Goal: Task Accomplishment & Management: Complete application form

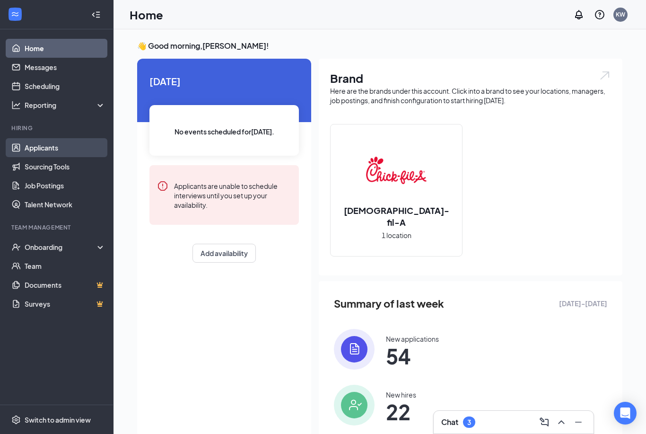
click at [57, 146] on link "Applicants" at bounding box center [65, 147] width 81 height 19
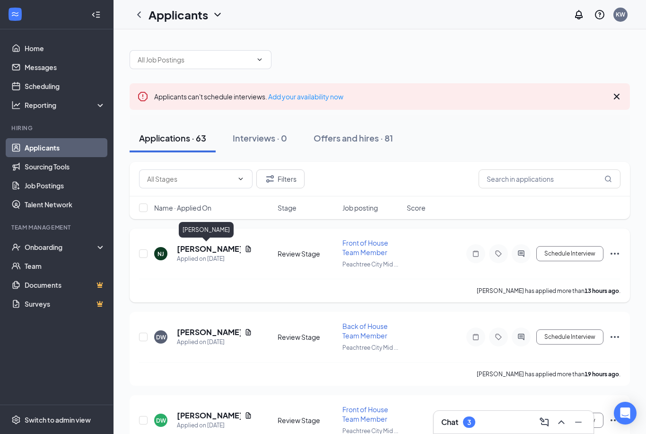
click at [186, 247] on h5 "[PERSON_NAME]" at bounding box center [209, 249] width 64 height 10
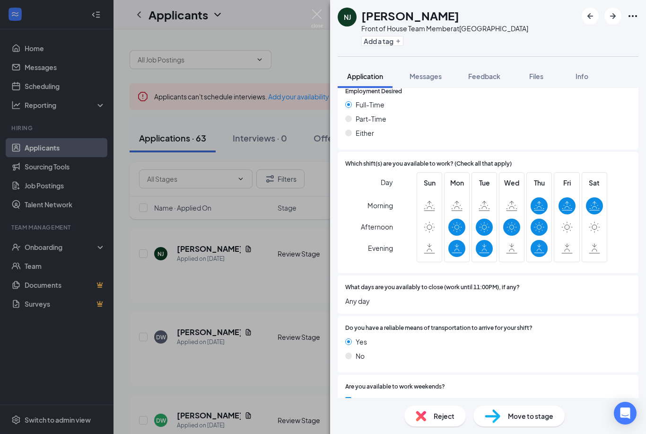
scroll to position [719, 0]
click at [250, 309] on div "NJ [PERSON_NAME] Front of House Team Member at [GEOGRAPHIC_DATA] Midtown Add a …" at bounding box center [323, 217] width 646 height 434
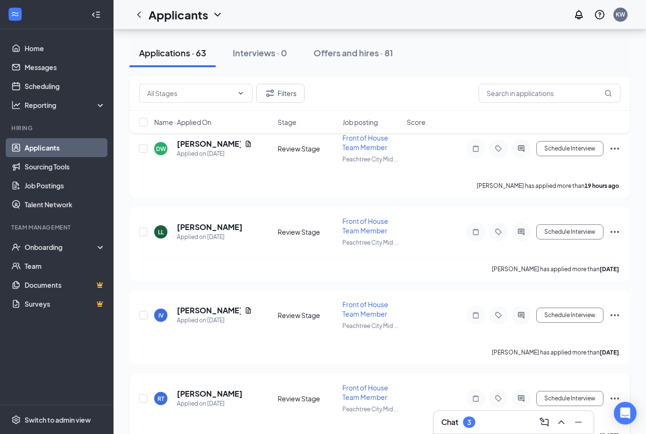
scroll to position [284, 0]
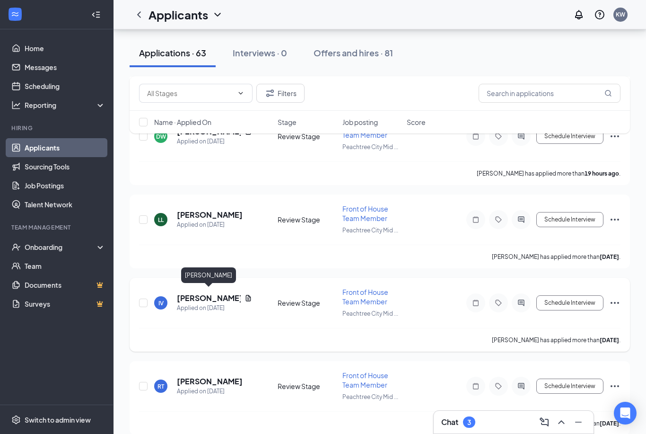
drag, startPoint x: 201, startPoint y: 296, endPoint x: 201, endPoint y: 276, distance: 19.4
click at [201, 296] on h5 "[PERSON_NAME]" at bounding box center [209, 298] width 64 height 10
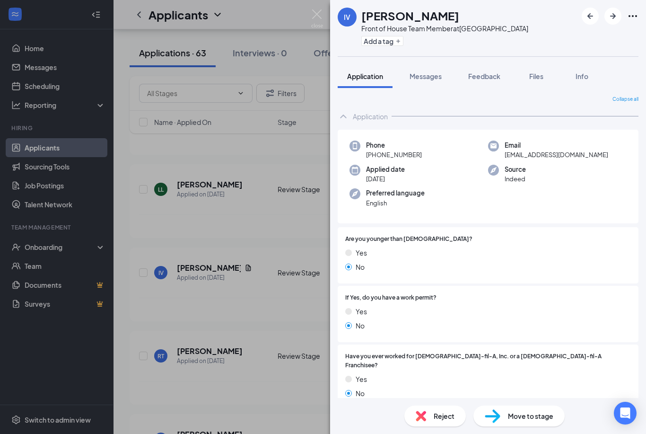
click at [311, 271] on div "IV [PERSON_NAME] Front of House Team Member at [GEOGRAPHIC_DATA] Midtown Add a …" at bounding box center [323, 217] width 646 height 434
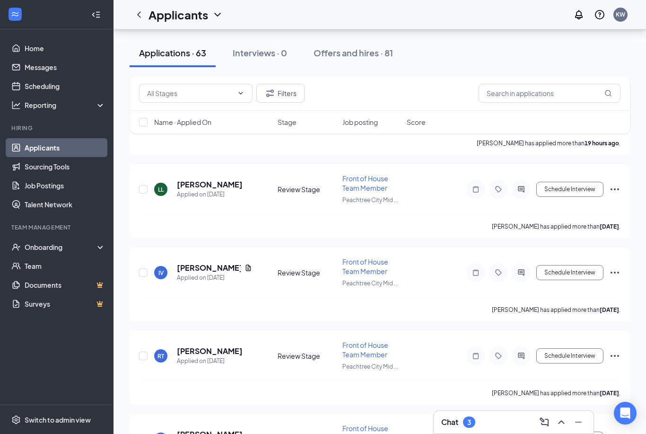
click at [472, 427] on div "3" at bounding box center [469, 421] width 12 height 11
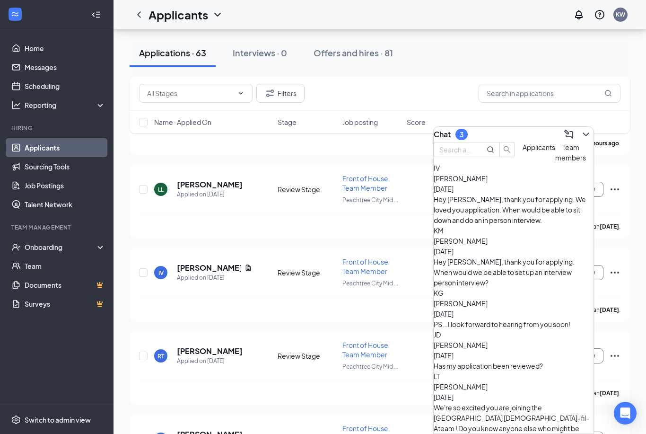
click at [495, 213] on div "Hey [PERSON_NAME], thank you for applying. We loved you application. When would…" at bounding box center [514, 209] width 160 height 31
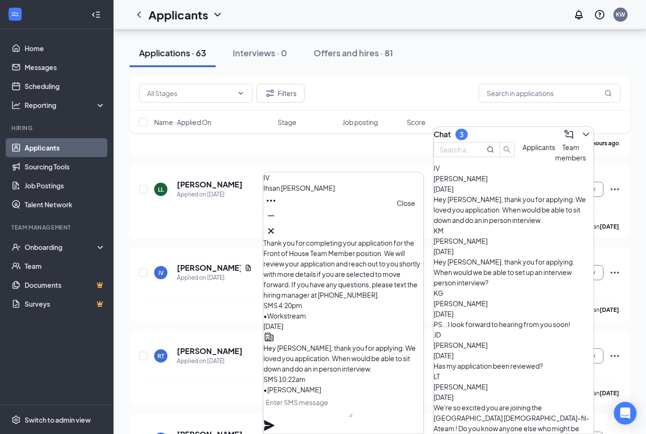
click at [277, 230] on icon "Cross" at bounding box center [270, 230] width 11 height 11
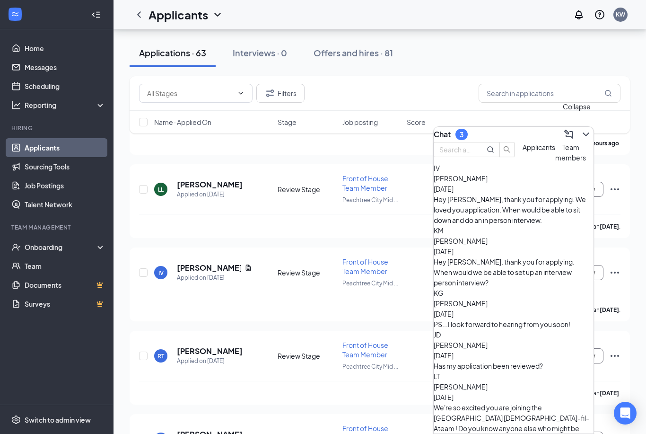
click at [581, 132] on icon "ChevronDown" at bounding box center [586, 134] width 11 height 11
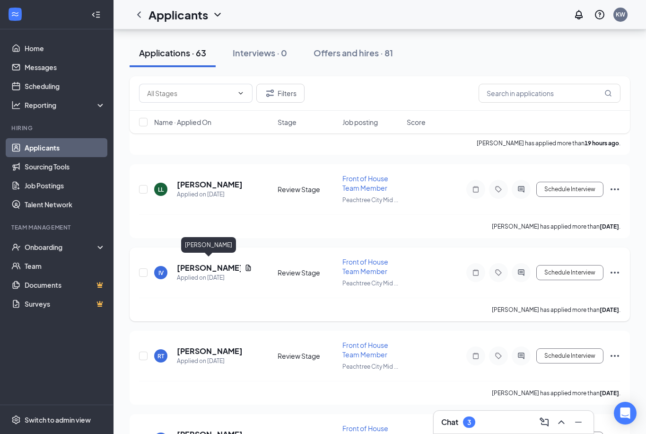
click at [202, 263] on h5 "[PERSON_NAME]" at bounding box center [209, 268] width 64 height 10
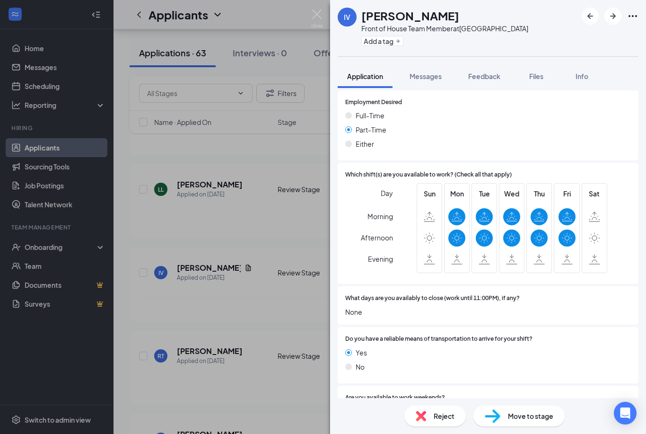
scroll to position [792, 0]
click at [215, 254] on div "IV [PERSON_NAME] Front of House Team Member at [GEOGRAPHIC_DATA] Midtown Add a …" at bounding box center [323, 217] width 646 height 434
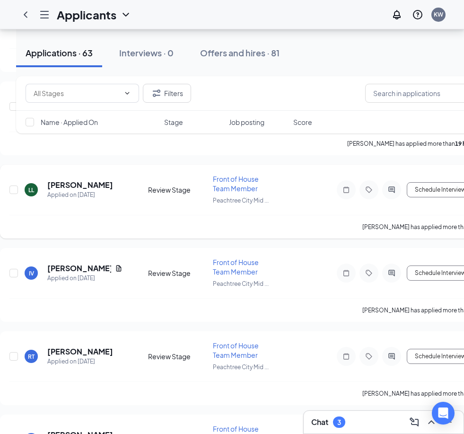
scroll to position [0, 17]
click at [416, 93] on input "text" at bounding box center [436, 93] width 142 height 19
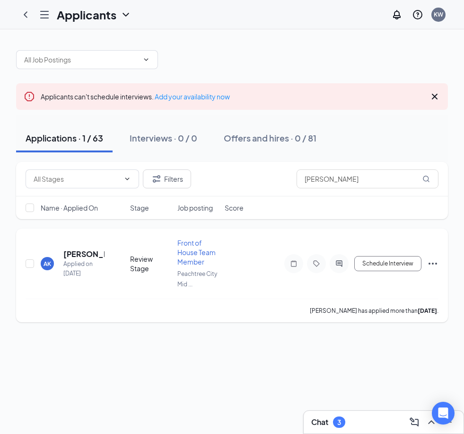
click at [433, 263] on icon "Ellipses" at bounding box center [433, 264] width 9 height 2
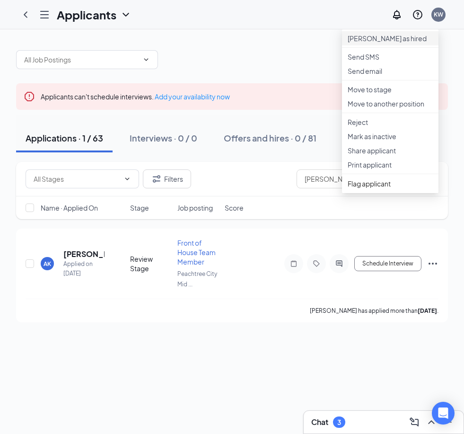
click at [389, 42] on p "[PERSON_NAME] as hired" at bounding box center [390, 38] width 85 height 9
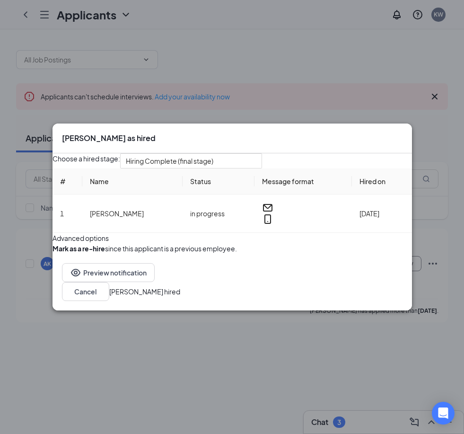
click at [180, 297] on button "[PERSON_NAME] hired" at bounding box center [144, 291] width 71 height 10
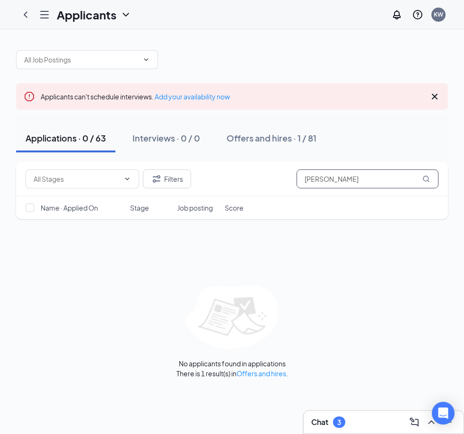
click at [397, 178] on input "[PERSON_NAME]" at bounding box center [368, 178] width 142 height 19
type input "A"
type input "H"
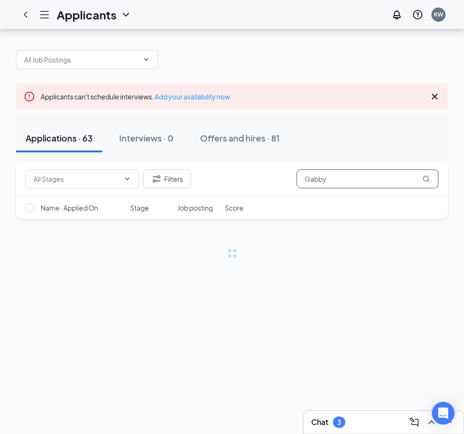
scroll to position [30, 0]
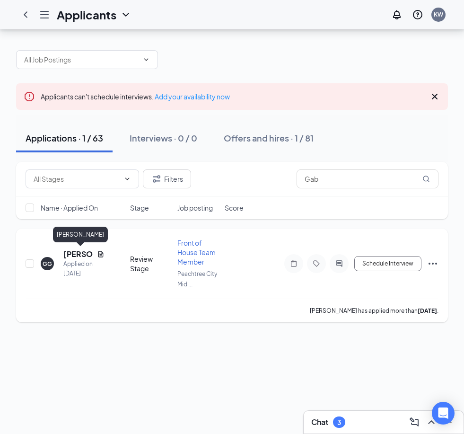
click at [80, 249] on h5 "[PERSON_NAME]" at bounding box center [78, 254] width 30 height 10
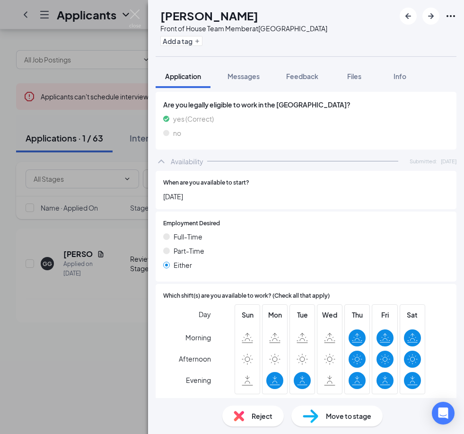
scroll to position [635, 0]
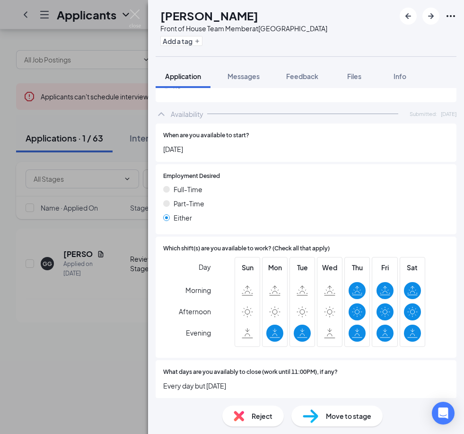
click at [88, 282] on div "GG [PERSON_NAME] Front of House Team Member at [GEOGRAPHIC_DATA] Midtown Add a …" at bounding box center [232, 217] width 464 height 434
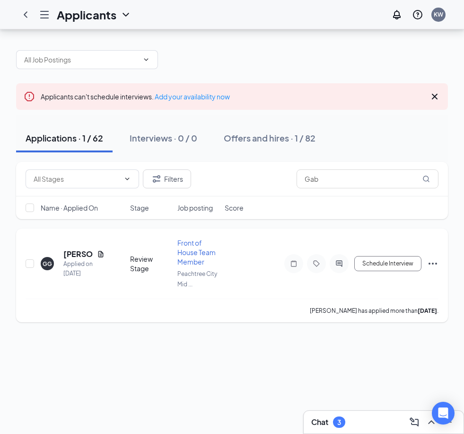
click at [437, 258] on icon "Ellipses" at bounding box center [432, 263] width 11 height 11
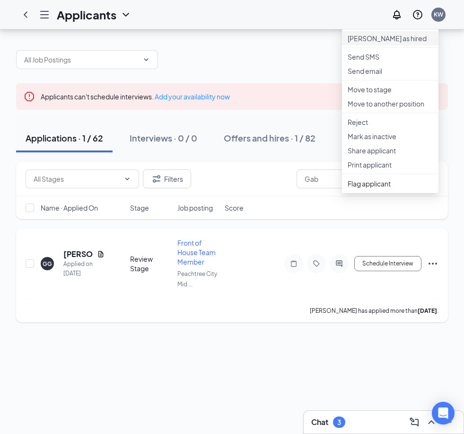
click at [381, 34] on p "[PERSON_NAME] as hired" at bounding box center [390, 38] width 85 height 9
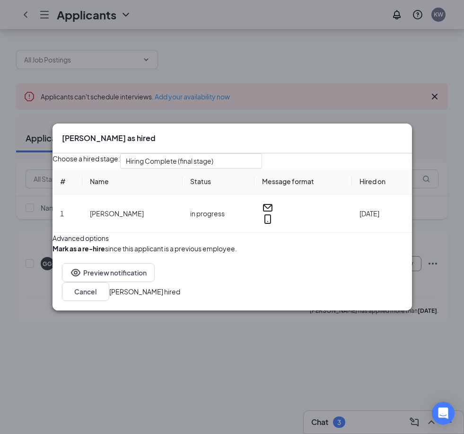
click at [180, 297] on button "[PERSON_NAME] hired" at bounding box center [144, 291] width 71 height 10
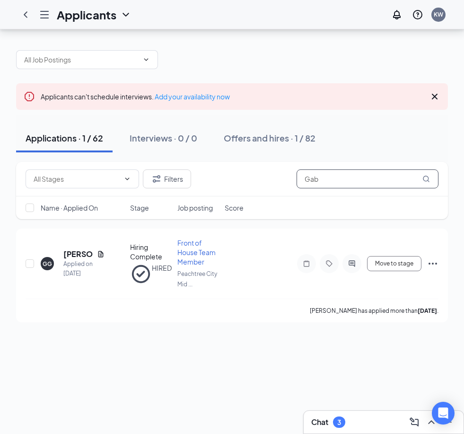
click at [398, 169] on input "Gab" at bounding box center [368, 178] width 142 height 19
type input "G"
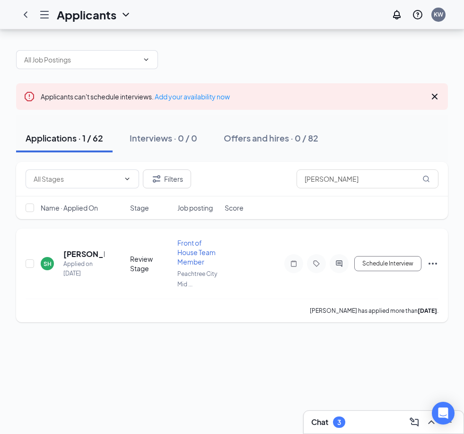
drag, startPoint x: 398, startPoint y: 149, endPoint x: 430, endPoint y: 232, distance: 89.7
click at [430, 263] on icon "Ellipses" at bounding box center [433, 264] width 9 height 2
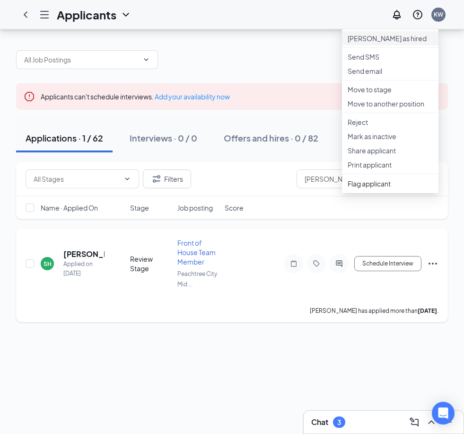
drag, startPoint x: 430, startPoint y: 232, endPoint x: 406, endPoint y: 10, distance: 223.2
click at [406, 34] on p "[PERSON_NAME] as hired" at bounding box center [390, 38] width 85 height 9
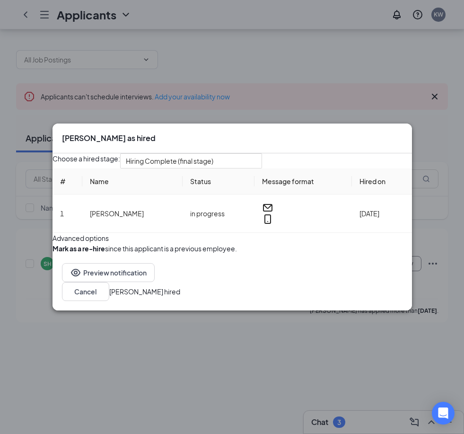
drag, startPoint x: 406, startPoint y: 10, endPoint x: 370, endPoint y: 310, distance: 302.1
click at [180, 297] on button "[PERSON_NAME] hired" at bounding box center [144, 291] width 71 height 10
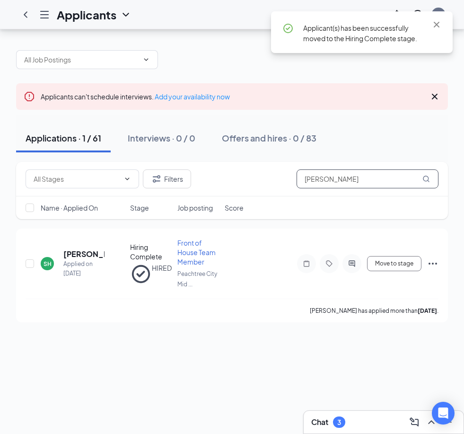
drag, startPoint x: 370, startPoint y: 310, endPoint x: 393, endPoint y: 145, distance: 167.1
click at [393, 169] on input "[PERSON_NAME]" at bounding box center [368, 178] width 142 height 19
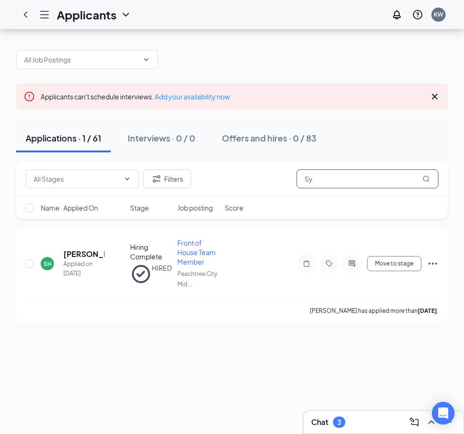
type input "S"
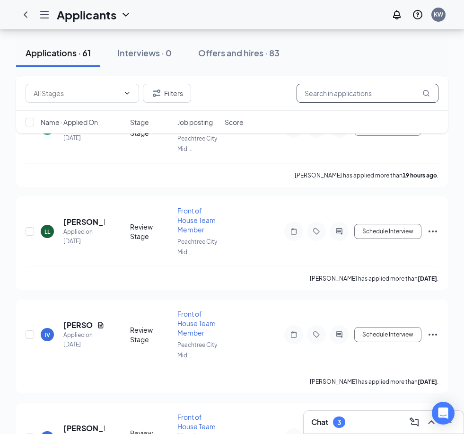
scroll to position [326, 0]
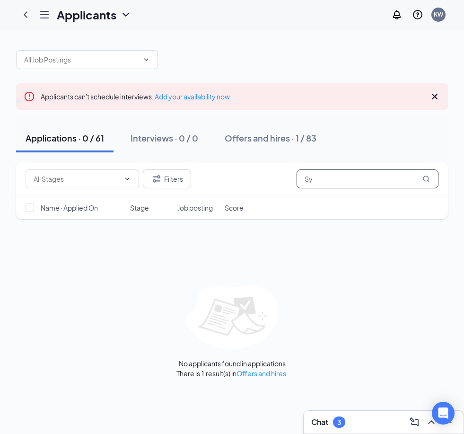
type input "S"
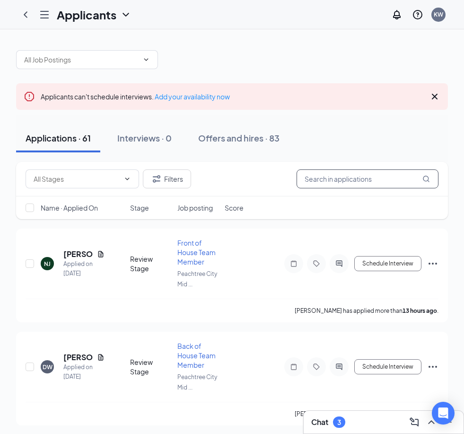
drag, startPoint x: 393, startPoint y: 145, endPoint x: 362, endPoint y: 187, distance: 52.1
click at [365, 190] on div "Filters" at bounding box center [232, 179] width 432 height 35
click at [362, 187] on input "text" at bounding box center [368, 178] width 142 height 19
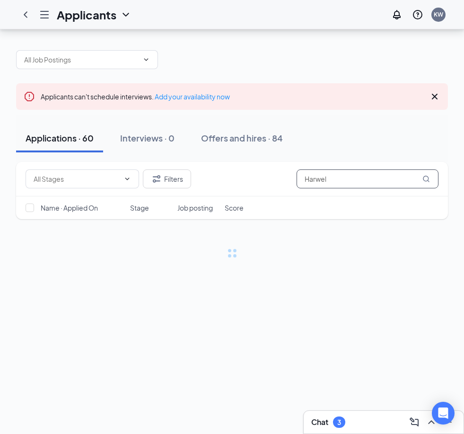
scroll to position [30, 0]
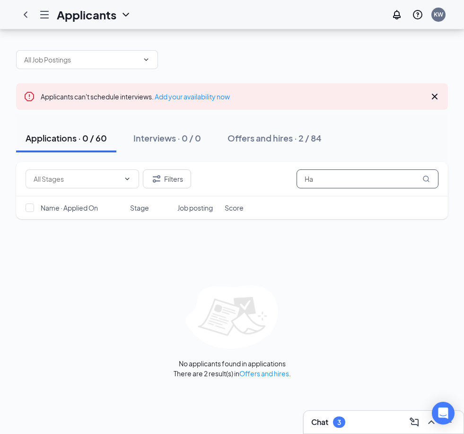
type input "H"
type input "[PERSON_NAME]"
click at [265, 83] on div "Applicants can't schedule interviews. Add your availability now" at bounding box center [232, 96] width 432 height 26
drag, startPoint x: 265, startPoint y: 70, endPoint x: 293, endPoint y: 56, distance: 31.3
click at [293, 83] on div "Applicants can't schedule interviews. Add your availability now" at bounding box center [232, 96] width 432 height 26
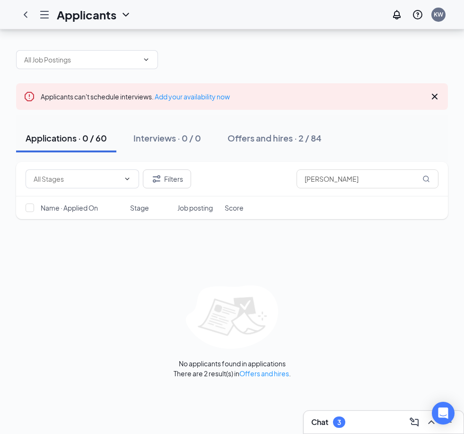
click at [293, 83] on div "Applicants can't schedule interviews. Add your availability now" at bounding box center [232, 96] width 432 height 26
drag, startPoint x: 293, startPoint y: 56, endPoint x: 299, endPoint y: 63, distance: 8.7
click at [299, 83] on div "Applicants can't schedule interviews. Add your availability now" at bounding box center [232, 96] width 432 height 26
click at [266, 132] on div "Offers and hires · 2 / 84" at bounding box center [275, 138] width 94 height 12
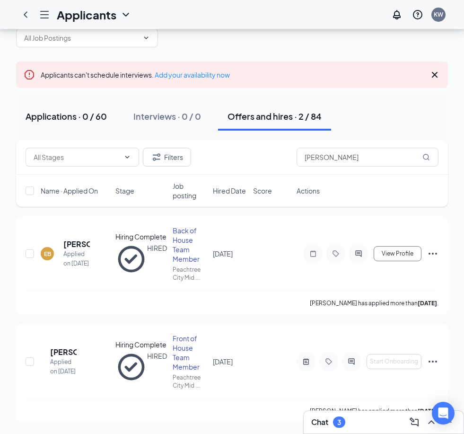
click at [45, 112] on div "Applications · 0 / 60" at bounding box center [66, 116] width 81 height 12
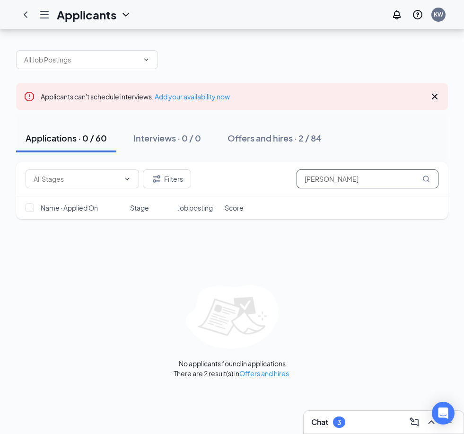
drag, startPoint x: 45, startPoint y: 112, endPoint x: 347, endPoint y: 150, distance: 304.7
click at [347, 169] on input "[PERSON_NAME]" at bounding box center [368, 178] width 142 height 19
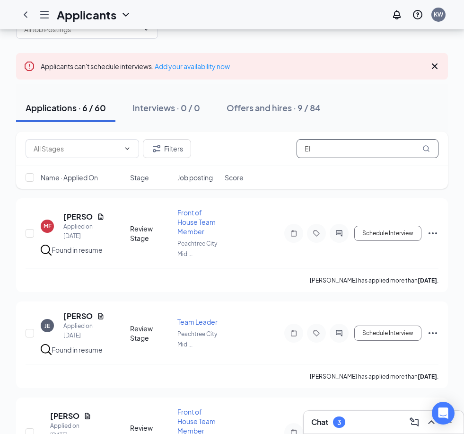
type input "E"
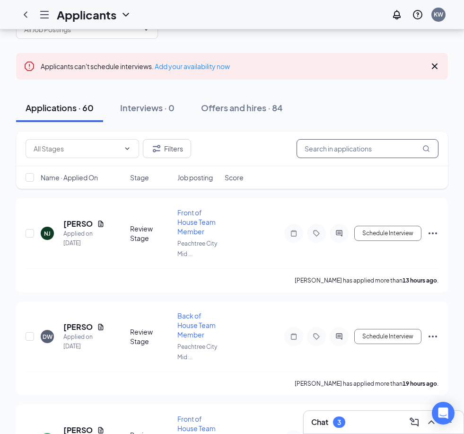
drag, startPoint x: 347, startPoint y: 150, endPoint x: 324, endPoint y: 146, distance: 23.5
click at [324, 146] on input "text" at bounding box center [368, 148] width 142 height 19
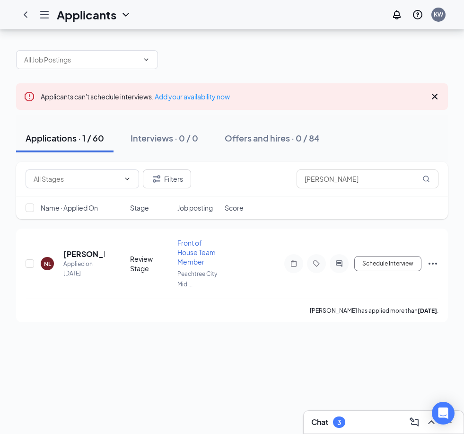
drag, startPoint x: 324, startPoint y: 146, endPoint x: 437, endPoint y: 303, distance: 193.7
click at [437, 303] on div "Applicants can't schedule interviews. Add your availability now Applications · …" at bounding box center [232, 231] width 464 height 405
drag, startPoint x: 437, startPoint y: 303, endPoint x: 432, endPoint y: 308, distance: 7.4
click at [432, 308] on div "Applicants can't schedule interviews. Add your availability now Applications · …" at bounding box center [232, 231] width 464 height 405
click at [432, 309] on div "Applicants can't schedule interviews. Add your availability now Applications · …" at bounding box center [232, 231] width 464 height 405
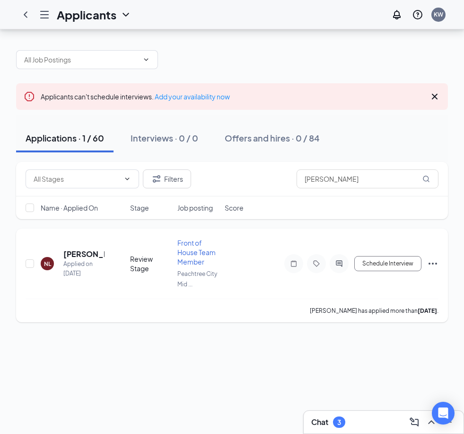
click at [435, 258] on icon "Ellipses" at bounding box center [432, 263] width 11 height 11
click at [438, 254] on div "Schedule Interview [PERSON_NAME] as hired Send SMS Send email Move to stage Mov…" at bounding box center [353, 263] width 170 height 19
click at [437, 258] on icon "Ellipses" at bounding box center [432, 263] width 11 height 11
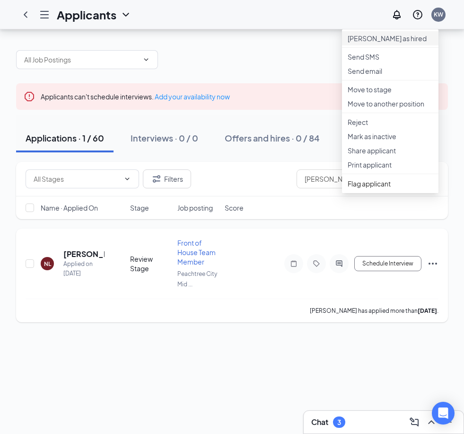
click at [404, 31] on li "[PERSON_NAME] as hired" at bounding box center [390, 38] width 97 height 14
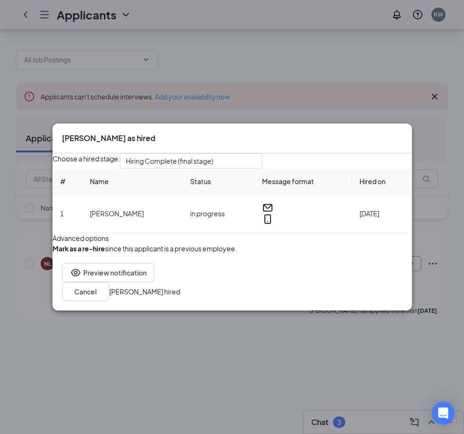
click at [180, 297] on button "[PERSON_NAME] hired" at bounding box center [144, 291] width 71 height 10
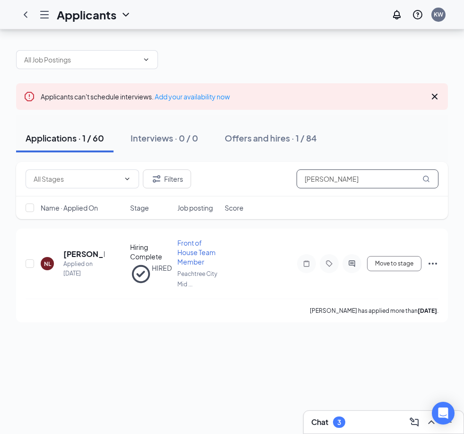
drag, startPoint x: 389, startPoint y: 319, endPoint x: 389, endPoint y: 141, distance: 178.4
click at [388, 169] on input "[PERSON_NAME]" at bounding box center [368, 178] width 142 height 19
click at [389, 169] on input "[PERSON_NAME]" at bounding box center [368, 178] width 142 height 19
click at [396, 169] on input "[PERSON_NAME]" at bounding box center [368, 178] width 142 height 19
type input "N"
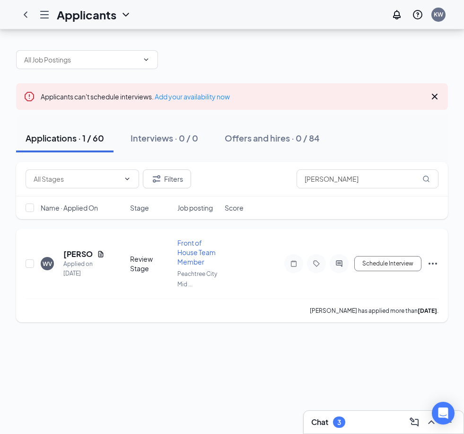
drag, startPoint x: 396, startPoint y: 149, endPoint x: 434, endPoint y: 232, distance: 91.7
click at [434, 258] on icon "Ellipses" at bounding box center [432, 263] width 11 height 11
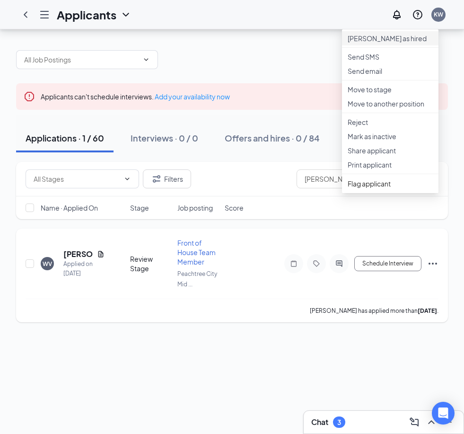
drag, startPoint x: 434, startPoint y: 232, endPoint x: 379, endPoint y: 6, distance: 232.5
click at [379, 31] on li "[PERSON_NAME] as hired" at bounding box center [390, 38] width 97 height 14
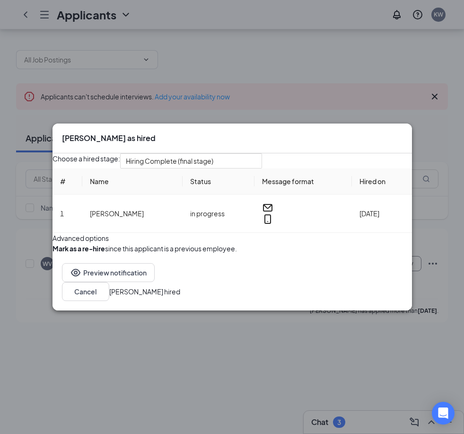
drag, startPoint x: 379, startPoint y: 6, endPoint x: 370, endPoint y: 318, distance: 311.9
click at [180, 297] on button "[PERSON_NAME] hired" at bounding box center [144, 291] width 71 height 10
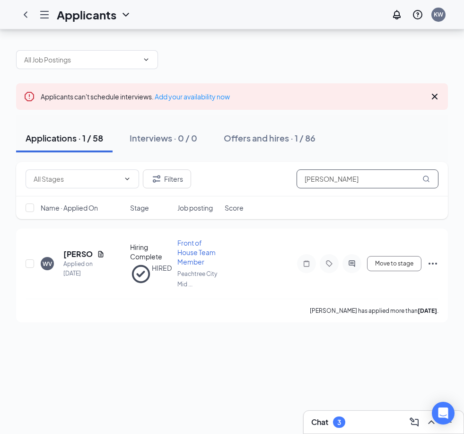
drag, startPoint x: 370, startPoint y: 318, endPoint x: 373, endPoint y: 151, distance: 167.0
click at [373, 169] on input "[PERSON_NAME]" at bounding box center [368, 178] width 142 height 19
type input "W"
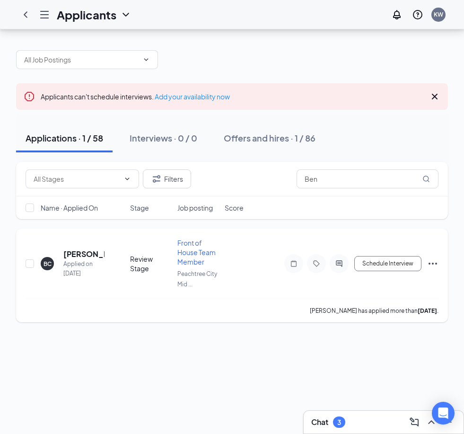
drag, startPoint x: 373, startPoint y: 151, endPoint x: 435, endPoint y: 224, distance: 95.7
click at [435, 254] on div "Schedule Interview" at bounding box center [353, 263] width 170 height 19
drag, startPoint x: 435, startPoint y: 224, endPoint x: 431, endPoint y: 313, distance: 89.1
click at [431, 313] on div "Applicants can't schedule interviews. Add your availability now Applications · …" at bounding box center [232, 231] width 464 height 405
click at [431, 311] on div "Applicants can't schedule interviews. Add your availability now Applications · …" at bounding box center [232, 231] width 464 height 405
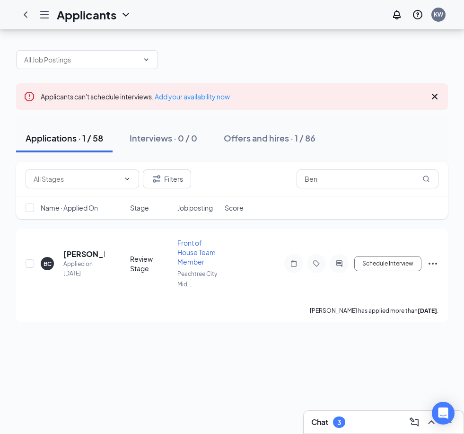
click at [431, 311] on div "Applicants can't schedule interviews. Add your availability now Applications · …" at bounding box center [232, 231] width 464 height 405
drag, startPoint x: 431, startPoint y: 311, endPoint x: 347, endPoint y: 409, distance: 128.9
click at [347, 409] on div "Applicants can't schedule interviews. Add your availability now Applications · …" at bounding box center [232, 231] width 464 height 405
click at [435, 258] on icon "Ellipses" at bounding box center [432, 263] width 11 height 11
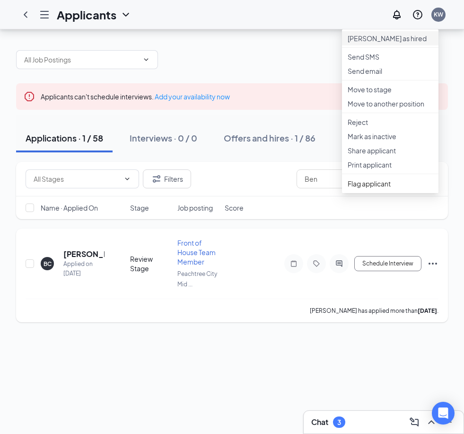
click at [408, 34] on p "[PERSON_NAME] as hired" at bounding box center [390, 38] width 85 height 9
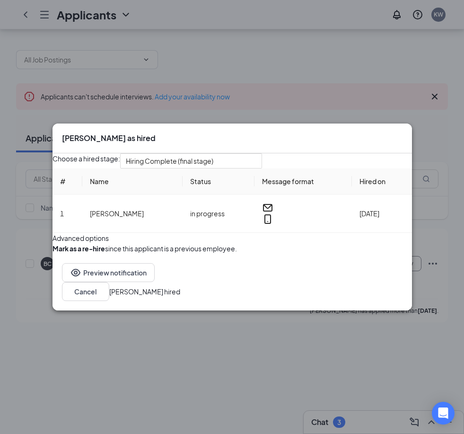
click at [180, 297] on button "[PERSON_NAME] hired" at bounding box center [144, 291] width 71 height 10
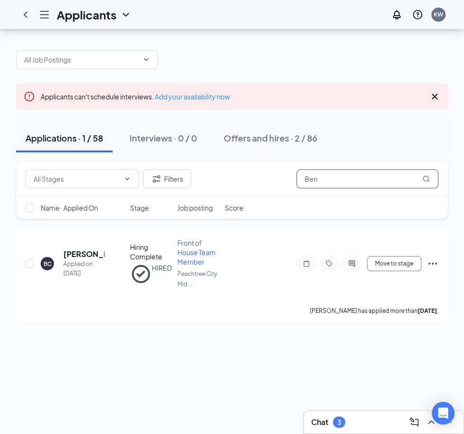
drag, startPoint x: 388, startPoint y: 308, endPoint x: 332, endPoint y: 146, distance: 171.9
click at [332, 169] on input "Ben" at bounding box center [368, 178] width 142 height 19
type input "B"
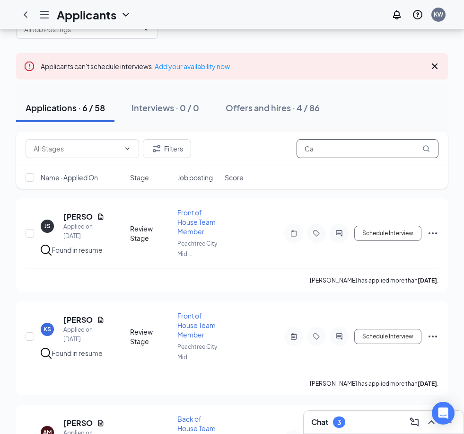
type input "C"
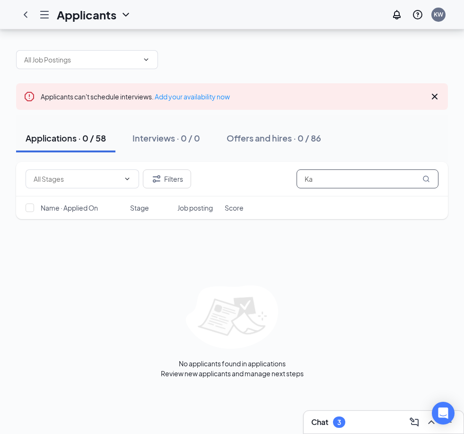
type input "K"
type input "[PERSON_NAME]"
click at [254, 124] on button "Offers and hires · 1 / 86" at bounding box center [272, 138] width 111 height 28
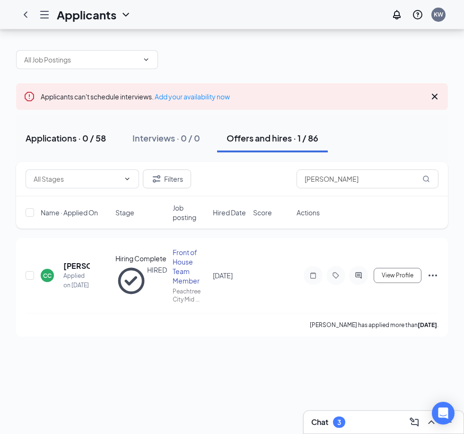
click at [61, 124] on button "Applications · 0 / 58" at bounding box center [65, 138] width 99 height 28
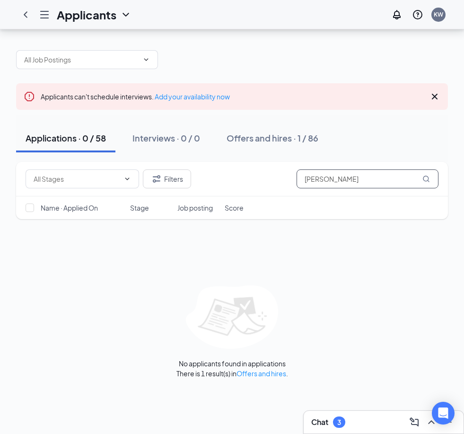
drag, startPoint x: 61, startPoint y: 97, endPoint x: 336, endPoint y: 155, distance: 281.4
click at [336, 169] on input "[PERSON_NAME]" at bounding box center [368, 178] width 142 height 19
type input "C"
type input "A"
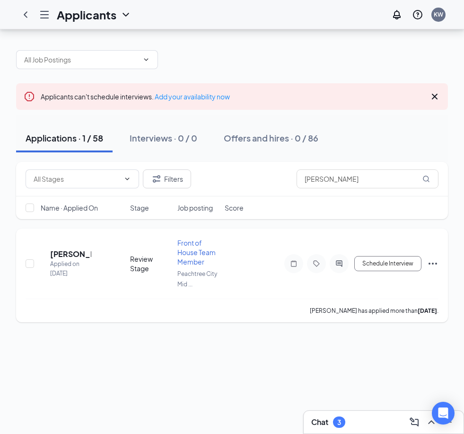
drag, startPoint x: 336, startPoint y: 155, endPoint x: 432, endPoint y: 233, distance: 123.4
click at [432, 258] on icon "Ellipses" at bounding box center [432, 263] width 11 height 11
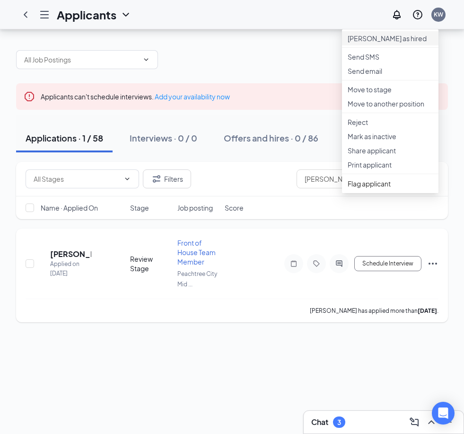
drag, startPoint x: 432, startPoint y: 233, endPoint x: 386, endPoint y: 13, distance: 224.7
click at [386, 34] on p "[PERSON_NAME] as hired" at bounding box center [390, 38] width 85 height 9
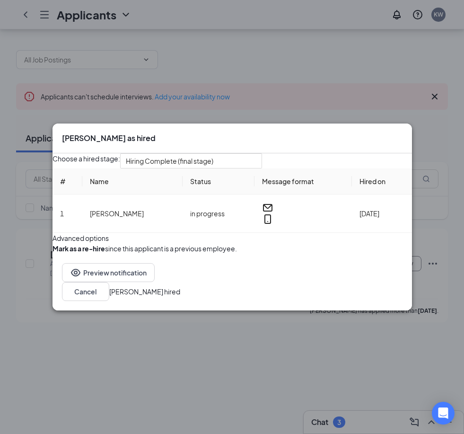
drag, startPoint x: 386, startPoint y: 13, endPoint x: 388, endPoint y: 323, distance: 310.4
click at [180, 297] on button "[PERSON_NAME] hired" at bounding box center [144, 291] width 71 height 10
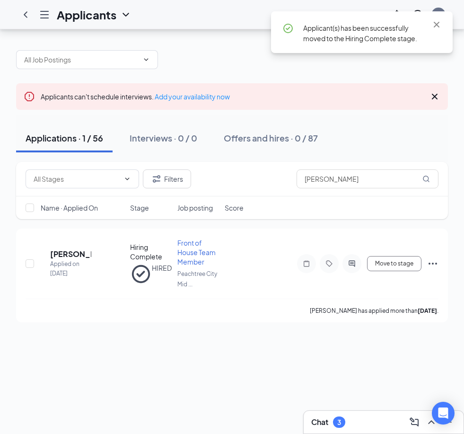
drag, startPoint x: 388, startPoint y: 323, endPoint x: 360, endPoint y: 161, distance: 164.8
click at [355, 169] on input "[PERSON_NAME]" at bounding box center [368, 178] width 142 height 19
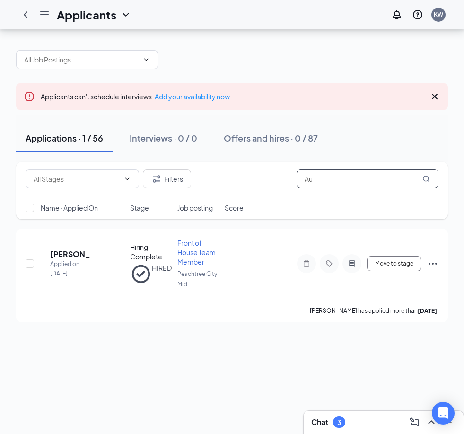
type input "A"
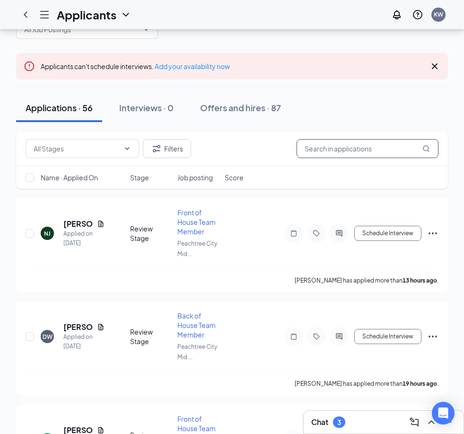
click at [358, 156] on input "text" at bounding box center [368, 148] width 142 height 19
click at [358, 157] on input "text" at bounding box center [368, 148] width 142 height 19
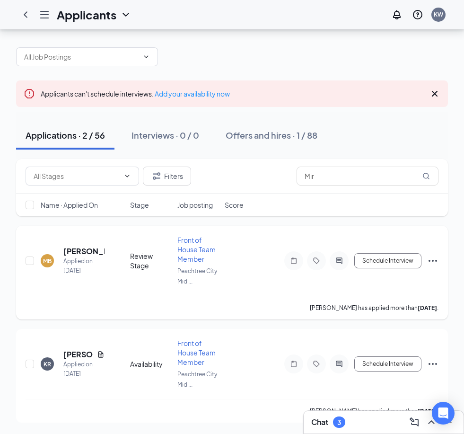
click at [436, 255] on icon "Ellipses" at bounding box center [432, 260] width 11 height 11
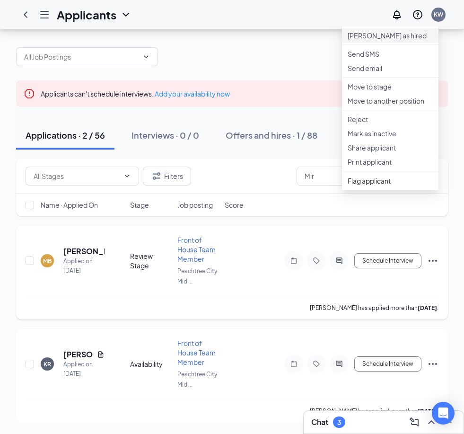
click at [403, 28] on li "[PERSON_NAME] as hired" at bounding box center [390, 35] width 97 height 14
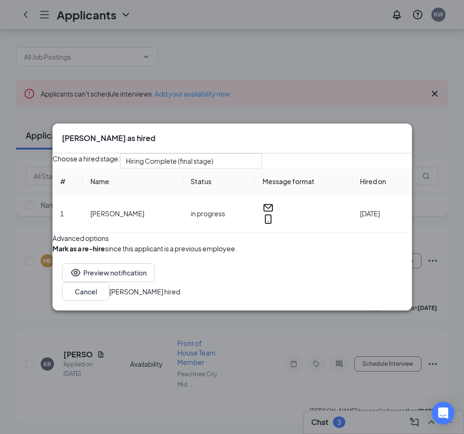
click at [400, 11] on div "[PERSON_NAME] as hired [PERSON_NAME] a hired stage: Hiring Complete (final stag…" at bounding box center [232, 217] width 464 height 434
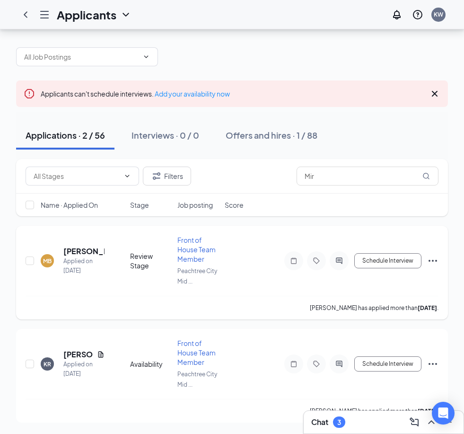
click at [432, 255] on icon "Ellipses" at bounding box center [432, 260] width 11 height 11
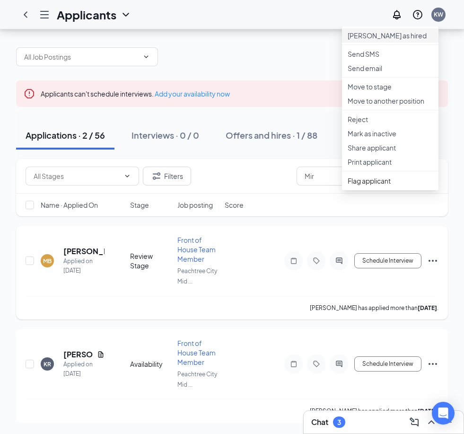
click at [375, 28] on li "[PERSON_NAME] as hired" at bounding box center [390, 35] width 97 height 14
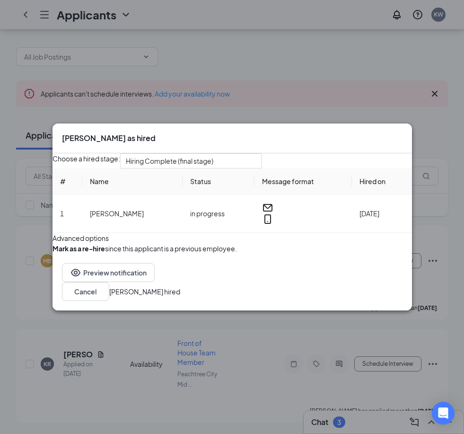
click at [180, 297] on button "[PERSON_NAME] hired" at bounding box center [144, 291] width 71 height 10
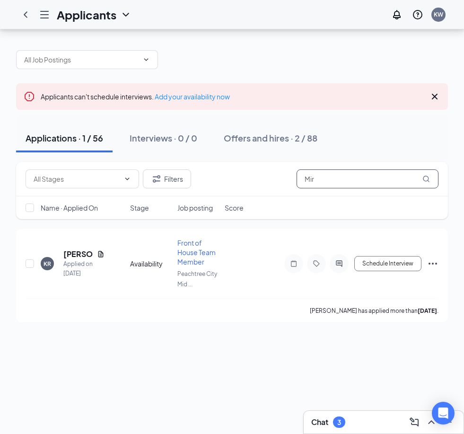
drag, startPoint x: 386, startPoint y: 320, endPoint x: 331, endPoint y: 157, distance: 172.7
click at [332, 169] on input "Mir" at bounding box center [368, 178] width 142 height 19
click at [331, 169] on input "Mir" at bounding box center [368, 178] width 142 height 19
type input "M"
click at [438, 258] on icon "Ellipses" at bounding box center [432, 263] width 11 height 11
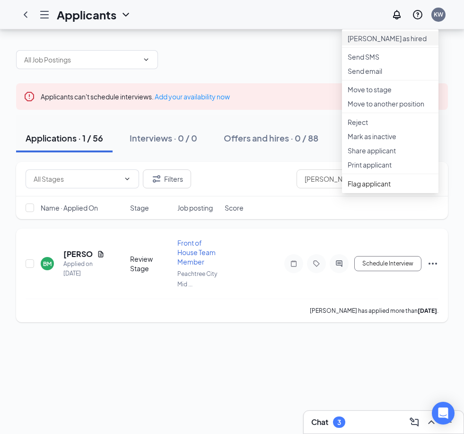
click at [417, 34] on p "[PERSON_NAME] as hired" at bounding box center [390, 38] width 85 height 9
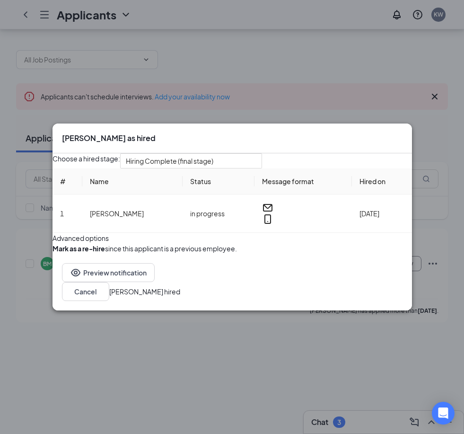
click at [180, 297] on button "[PERSON_NAME] hired" at bounding box center [144, 291] width 71 height 10
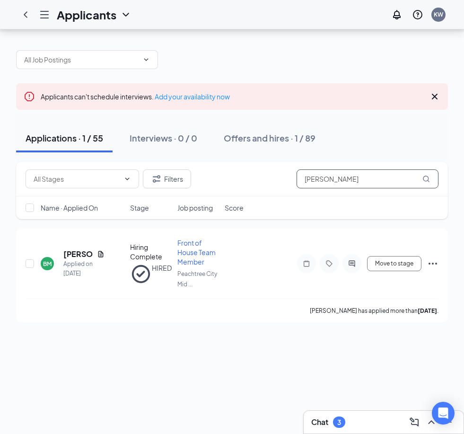
drag, startPoint x: 383, startPoint y: 320, endPoint x: 388, endPoint y: 153, distance: 167.6
click at [388, 169] on input "[PERSON_NAME]" at bounding box center [368, 178] width 142 height 19
type input "B"
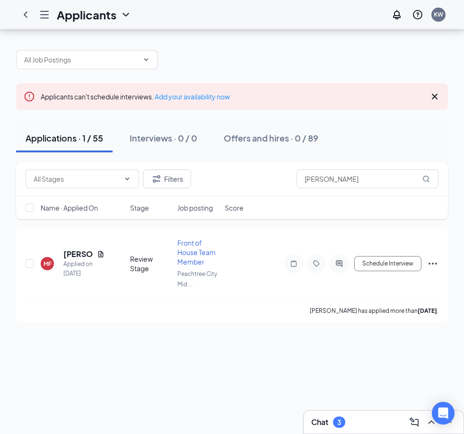
drag, startPoint x: 388, startPoint y: 153, endPoint x: 432, endPoint y: 308, distance: 161.1
click at [432, 308] on div "Applicants can't schedule interviews. Add your availability now Applications · …" at bounding box center [232, 231] width 464 height 405
drag, startPoint x: 432, startPoint y: 308, endPoint x: 431, endPoint y: 314, distance: 5.8
click at [431, 314] on div "Applicants can't schedule interviews. Add your availability now Applications · …" at bounding box center [232, 231] width 464 height 405
click at [429, 258] on icon "Ellipses" at bounding box center [432, 263] width 11 height 11
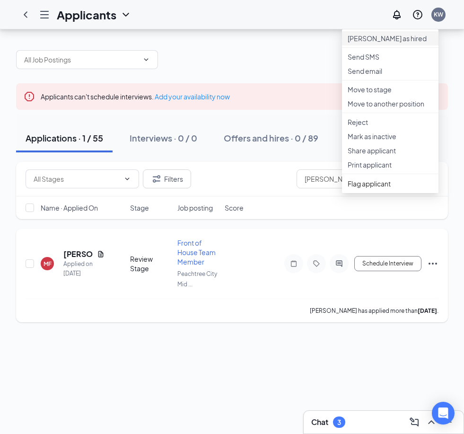
click at [402, 31] on li "[PERSON_NAME] as hired" at bounding box center [390, 38] width 97 height 14
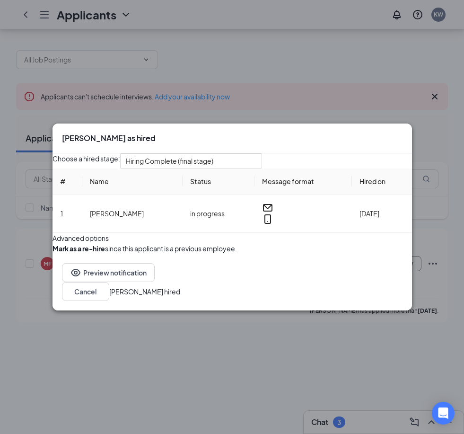
click at [180, 297] on button "[PERSON_NAME] hired" at bounding box center [144, 291] width 71 height 10
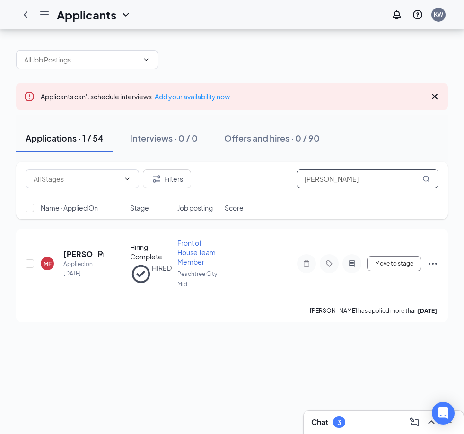
drag, startPoint x: 374, startPoint y: 316, endPoint x: 385, endPoint y: 151, distance: 165.0
click at [385, 169] on input "[PERSON_NAME]" at bounding box center [368, 178] width 142 height 19
type input "M"
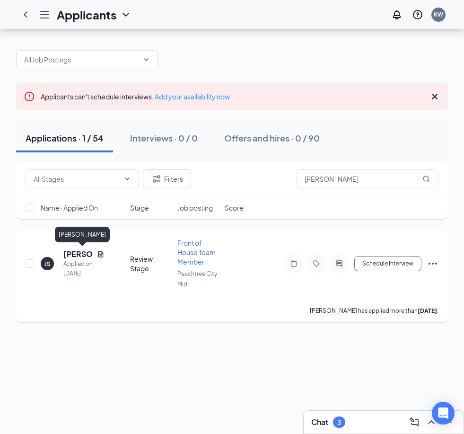
click at [79, 249] on h5 "[PERSON_NAME]" at bounding box center [78, 254] width 30 height 10
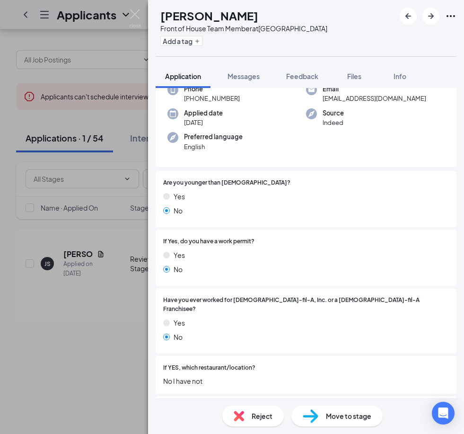
scroll to position [54, 0]
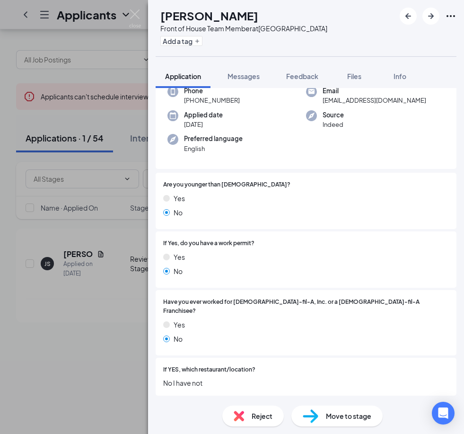
click at [49, 336] on div "JS [PERSON_NAME] Front of House Team Member at [GEOGRAPHIC_DATA] Midtown Add a …" at bounding box center [232, 217] width 464 height 434
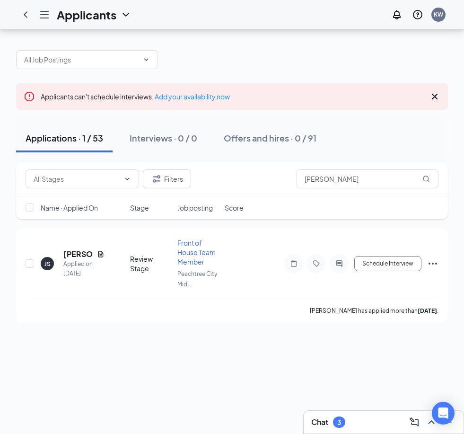
click at [52, 333] on div "Applicants can't schedule interviews. Add your availability now Applications · …" at bounding box center [232, 231] width 464 height 405
click at [353, 169] on input "[PERSON_NAME]" at bounding box center [368, 178] width 142 height 19
type input "J"
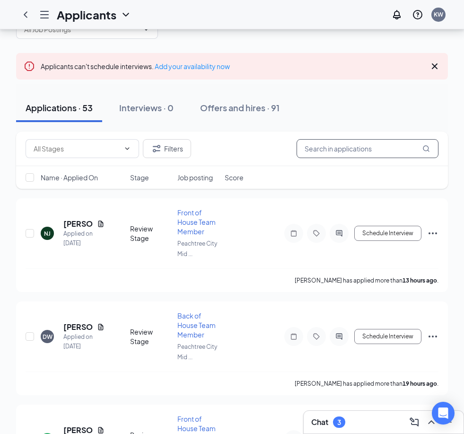
drag, startPoint x: 353, startPoint y: 153, endPoint x: 381, endPoint y: 151, distance: 27.5
click at [380, 150] on input "text" at bounding box center [368, 148] width 142 height 19
click at [381, 151] on input "text" at bounding box center [368, 148] width 142 height 19
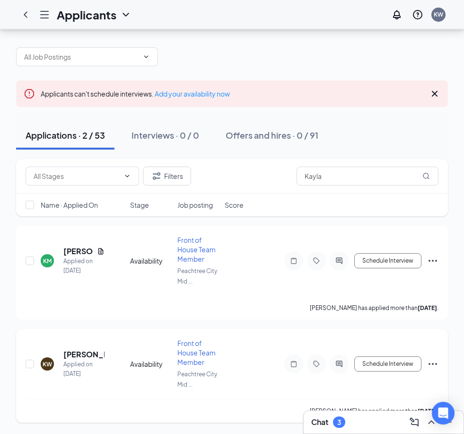
click at [438, 358] on icon "Ellipses" at bounding box center [432, 363] width 11 height 11
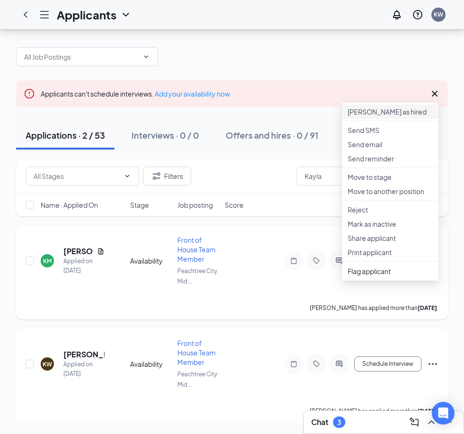
click at [411, 107] on p "[PERSON_NAME] as hired" at bounding box center [390, 111] width 85 height 9
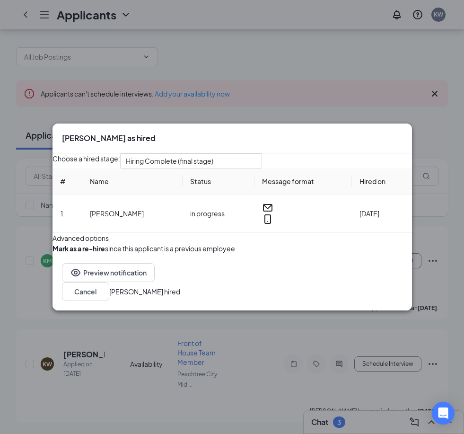
click at [180, 297] on button "[PERSON_NAME] hired" at bounding box center [144, 291] width 71 height 10
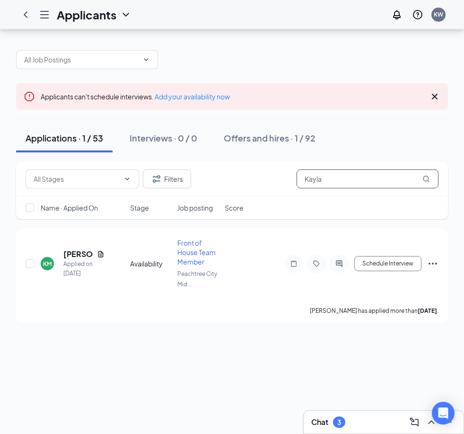
drag, startPoint x: 378, startPoint y: 316, endPoint x: 380, endPoint y: 148, distance: 168.5
click at [380, 169] on input "Kayla" at bounding box center [368, 178] width 142 height 19
type input "K"
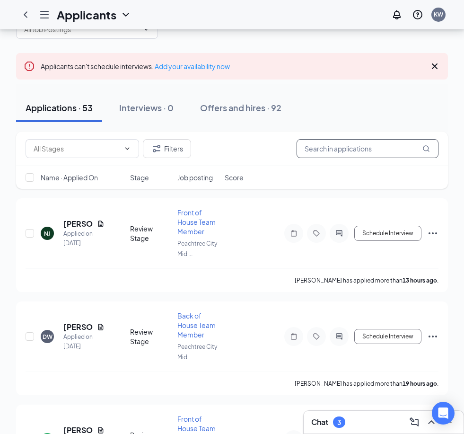
drag, startPoint x: 380, startPoint y: 148, endPoint x: 362, endPoint y: 152, distance: 18.9
click at [362, 152] on input "text" at bounding box center [368, 148] width 142 height 19
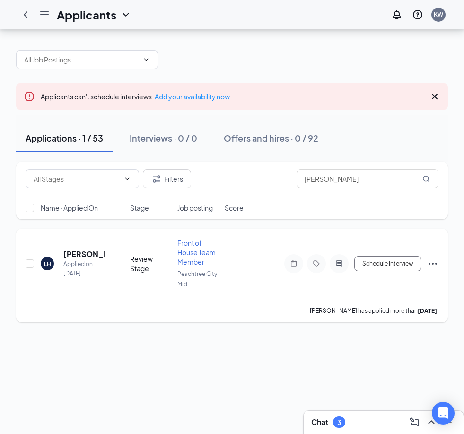
click at [432, 258] on icon "Ellipses" at bounding box center [432, 263] width 11 height 11
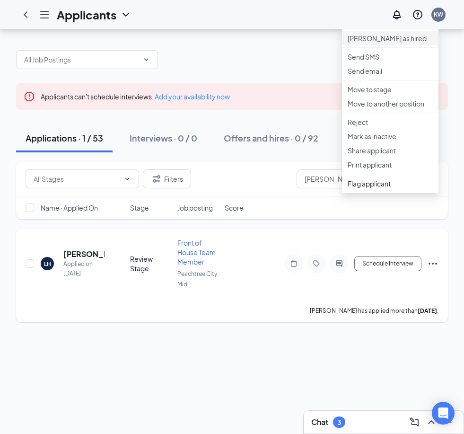
click at [407, 34] on p "[PERSON_NAME] as hired" at bounding box center [390, 38] width 85 height 9
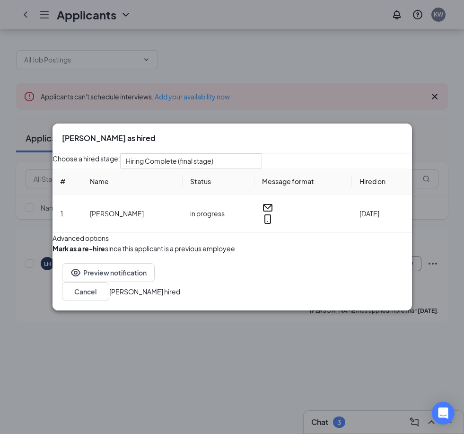
click at [180, 297] on button "[PERSON_NAME] hired" at bounding box center [144, 291] width 71 height 10
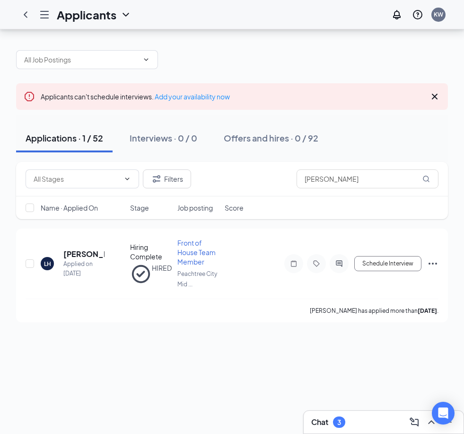
drag, startPoint x: 389, startPoint y: 312, endPoint x: 380, endPoint y: 163, distance: 149.8
click at [380, 163] on div "Filters [PERSON_NAME]" at bounding box center [232, 179] width 432 height 35
drag, startPoint x: 380, startPoint y: 163, endPoint x: 378, endPoint y: 157, distance: 6.6
click at [378, 169] on input "[PERSON_NAME]" at bounding box center [368, 178] width 142 height 19
type input "L"
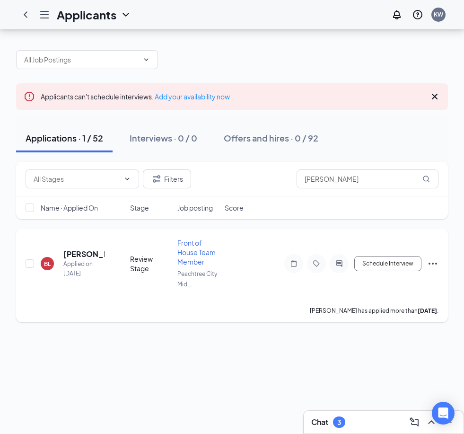
click at [436, 258] on icon "Ellipses" at bounding box center [432, 263] width 11 height 11
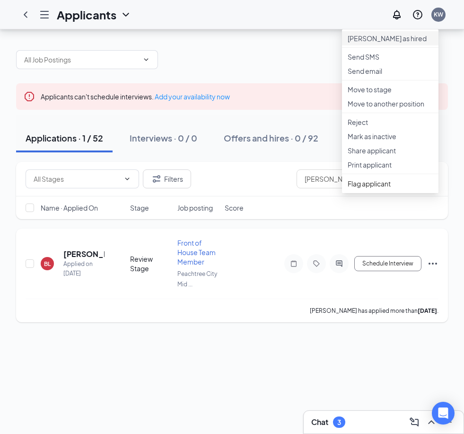
click at [386, 34] on p "[PERSON_NAME] as hired" at bounding box center [390, 38] width 85 height 9
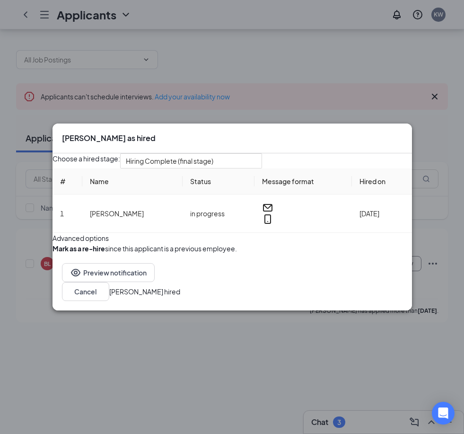
click at [180, 297] on button "[PERSON_NAME] hired" at bounding box center [144, 291] width 71 height 10
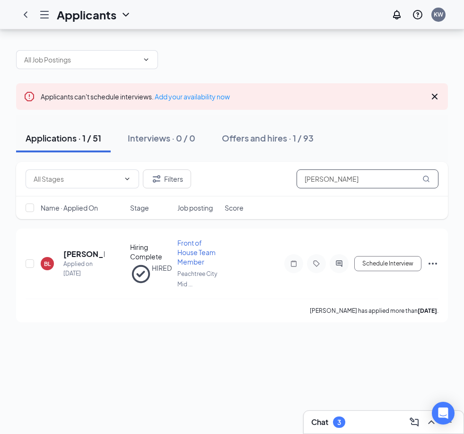
drag, startPoint x: 402, startPoint y: 310, endPoint x: 370, endPoint y: 154, distance: 159.4
click at [370, 169] on input "[PERSON_NAME]" at bounding box center [368, 178] width 142 height 19
type input "B"
drag, startPoint x: 370, startPoint y: 154, endPoint x: 430, endPoint y: 230, distance: 97.0
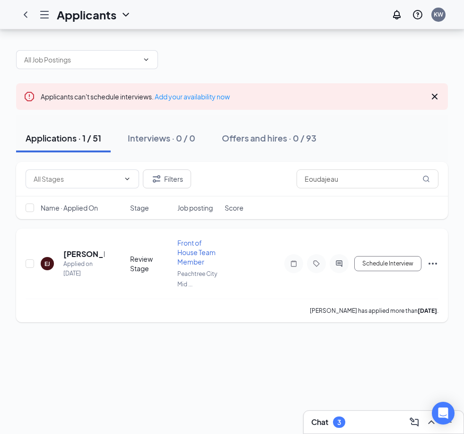
click at [430, 258] on icon "Ellipses" at bounding box center [432, 263] width 11 height 11
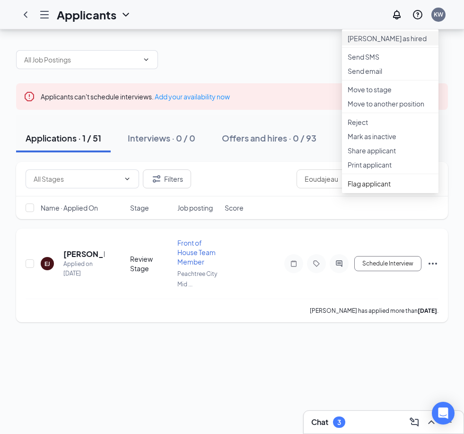
drag, startPoint x: 430, startPoint y: 230, endPoint x: 370, endPoint y: 9, distance: 229.4
click at [370, 34] on p "[PERSON_NAME] as hired" at bounding box center [390, 38] width 85 height 9
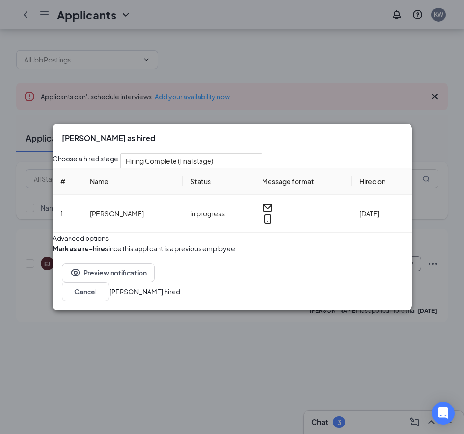
drag, startPoint x: 370, startPoint y: 9, endPoint x: 379, endPoint y: 318, distance: 309.6
click at [180, 297] on button "[PERSON_NAME] hired" at bounding box center [144, 291] width 71 height 10
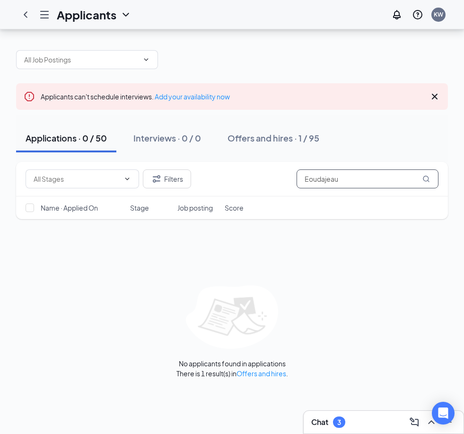
drag, startPoint x: 379, startPoint y: 318, endPoint x: 344, endPoint y: 149, distance: 173.6
click at [344, 169] on input "Eoudajeau" at bounding box center [368, 178] width 142 height 19
type input "E"
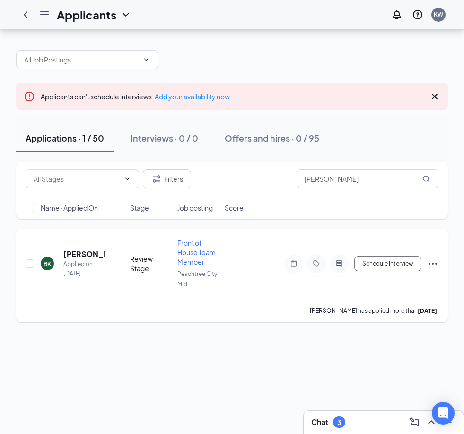
drag, startPoint x: 344, startPoint y: 149, endPoint x: 432, endPoint y: 233, distance: 121.8
click at [432, 258] on icon "Ellipses" at bounding box center [432, 263] width 11 height 11
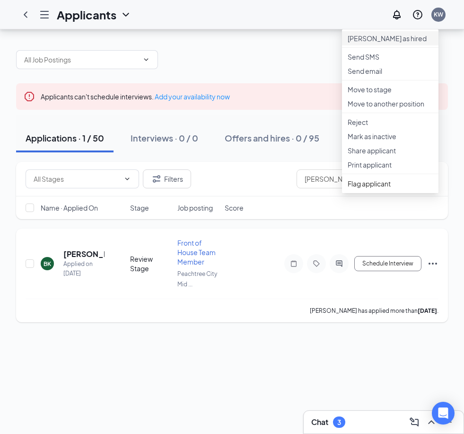
drag, startPoint x: 432, startPoint y: 233, endPoint x: 377, endPoint y: 15, distance: 224.6
click at [377, 34] on p "[PERSON_NAME] as hired" at bounding box center [390, 38] width 85 height 9
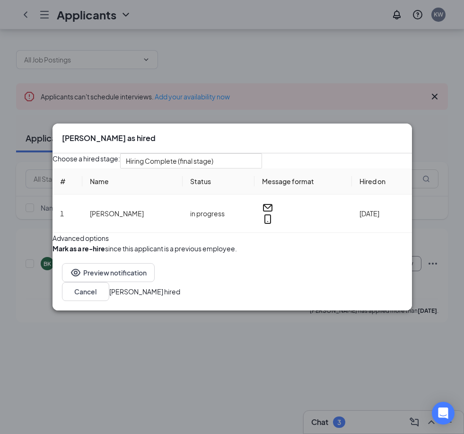
click at [180, 297] on button "[PERSON_NAME] hired" at bounding box center [144, 291] width 71 height 10
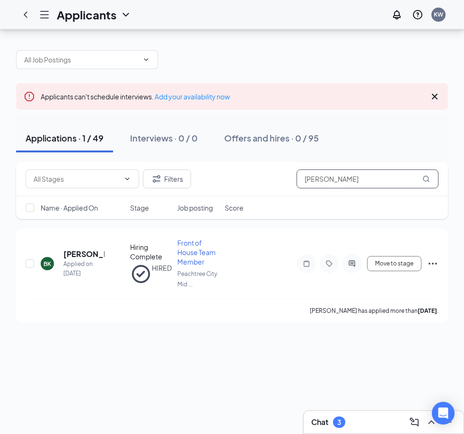
drag, startPoint x: 375, startPoint y: 324, endPoint x: 393, endPoint y: 157, distance: 168.4
click at [393, 169] on input "[PERSON_NAME]" at bounding box center [368, 178] width 142 height 19
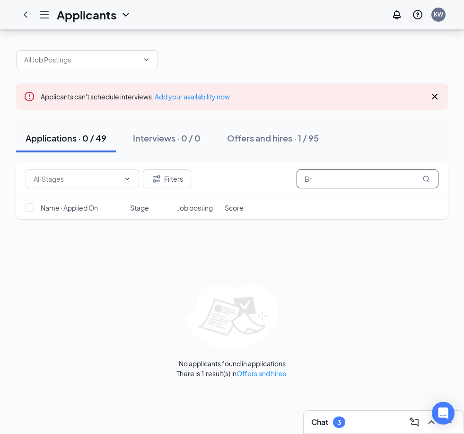
type input "B"
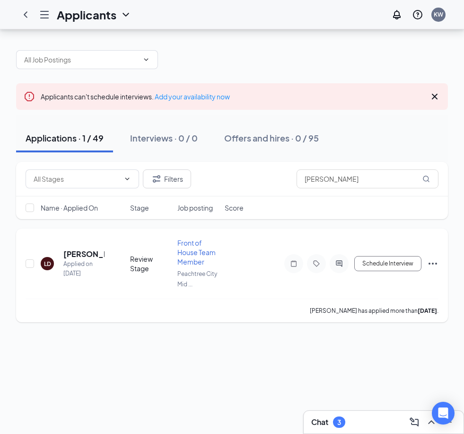
drag, startPoint x: 393, startPoint y: 157, endPoint x: 436, endPoint y: 232, distance: 87.3
click at [436, 263] on icon "Ellipses" at bounding box center [433, 264] width 9 height 2
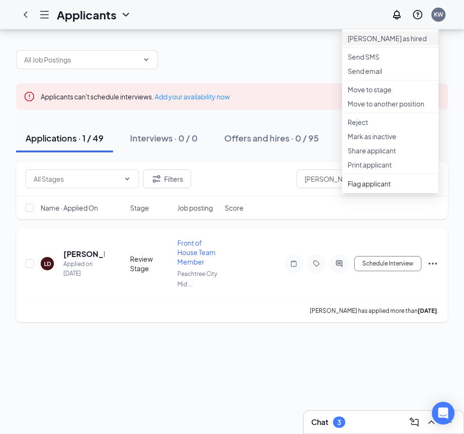
drag, startPoint x: 436, startPoint y: 232, endPoint x: 369, endPoint y: 14, distance: 228.2
click at [369, 34] on p "[PERSON_NAME] as hired" at bounding box center [390, 38] width 85 height 9
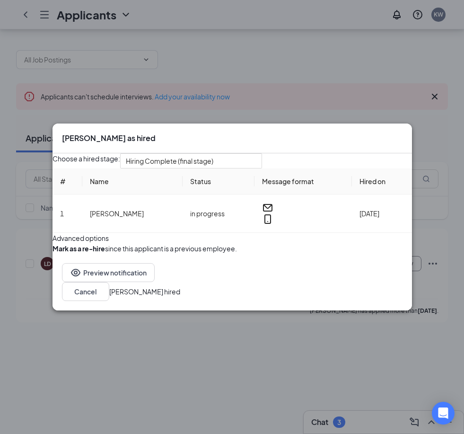
drag, startPoint x: 369, startPoint y: 14, endPoint x: 375, endPoint y: 321, distance: 307.1
click at [180, 297] on button "[PERSON_NAME] hired" at bounding box center [144, 291] width 71 height 10
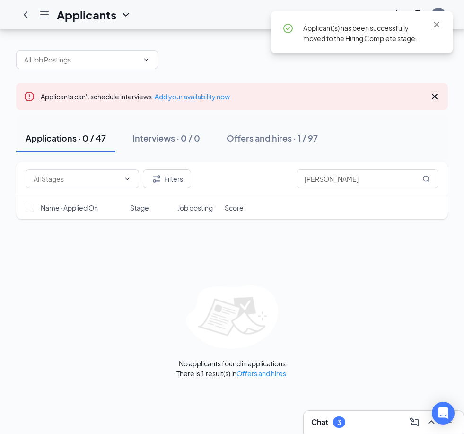
drag, startPoint x: 376, startPoint y: 321, endPoint x: 407, endPoint y: 167, distance: 157.0
click at [407, 196] on div "Name · Applied On Stage Job posting Score" at bounding box center [232, 207] width 432 height 23
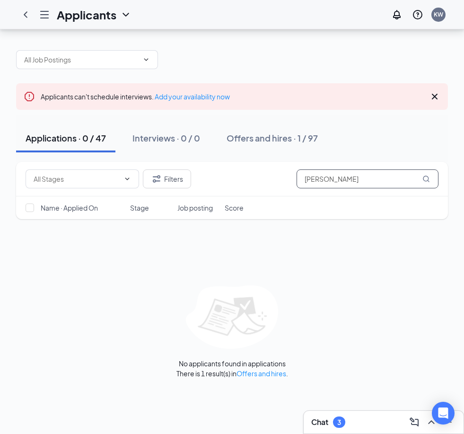
drag, startPoint x: 407, startPoint y: 167, endPoint x: 396, endPoint y: 152, distance: 19.3
click at [396, 169] on input "[PERSON_NAME]" at bounding box center [368, 178] width 142 height 19
type input "L"
type input "Done"
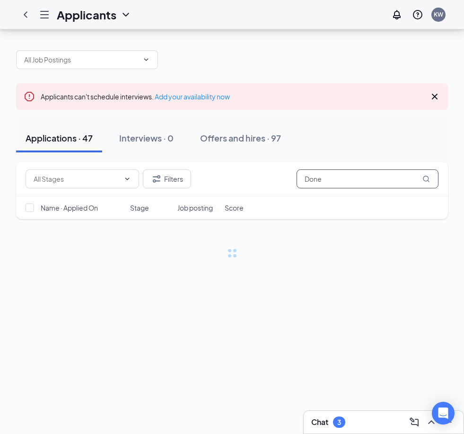
drag, startPoint x: 396, startPoint y: 152, endPoint x: 381, endPoint y: 153, distance: 14.7
click at [381, 169] on input "Done" at bounding box center [368, 178] width 142 height 19
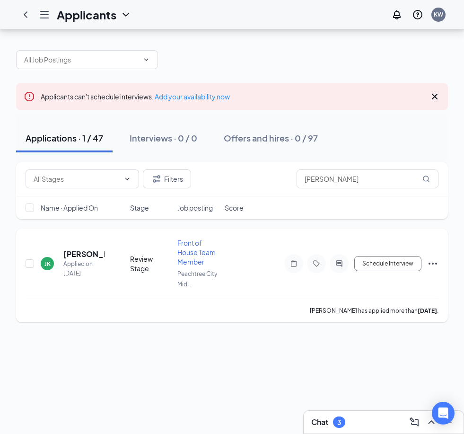
drag, startPoint x: 381, startPoint y: 153, endPoint x: 432, endPoint y: 235, distance: 96.6
click at [432, 258] on icon "Ellipses" at bounding box center [432, 263] width 11 height 11
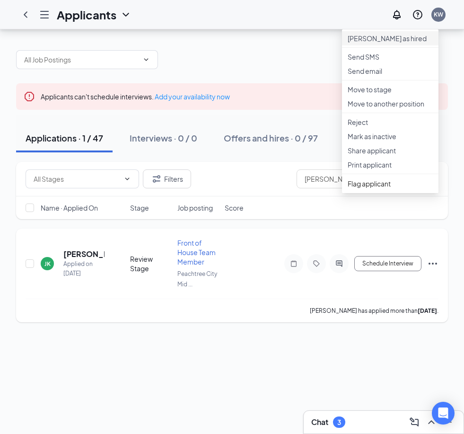
drag, startPoint x: 432, startPoint y: 235, endPoint x: 388, endPoint y: 14, distance: 225.8
click at [388, 34] on p "[PERSON_NAME] as hired" at bounding box center [390, 38] width 85 height 9
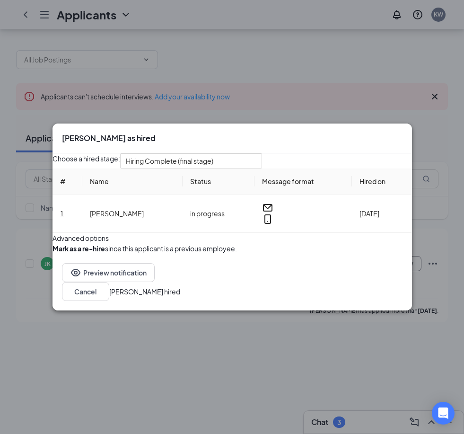
drag, startPoint x: 388, startPoint y: 14, endPoint x: 366, endPoint y: 319, distance: 306.5
click at [180, 297] on button "[PERSON_NAME] hired" at bounding box center [144, 291] width 71 height 10
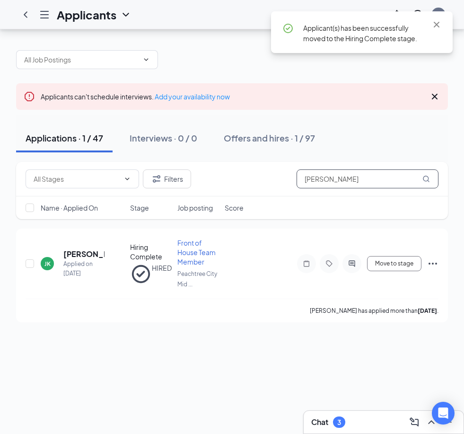
drag, startPoint x: 366, startPoint y: 319, endPoint x: 356, endPoint y: 147, distance: 173.0
click at [355, 169] on input "[PERSON_NAME]" at bounding box center [368, 178] width 142 height 19
click at [356, 169] on input "[PERSON_NAME]" at bounding box center [368, 178] width 142 height 19
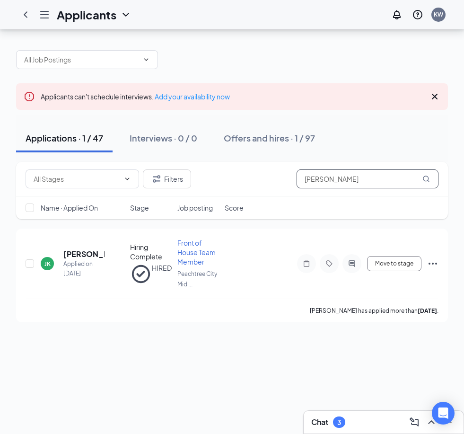
type input "J"
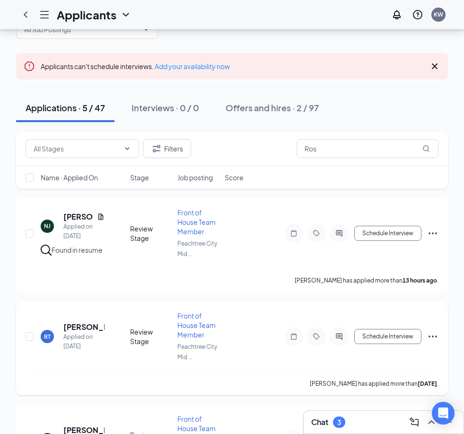
click at [437, 331] on icon "Ellipses" at bounding box center [432, 336] width 11 height 11
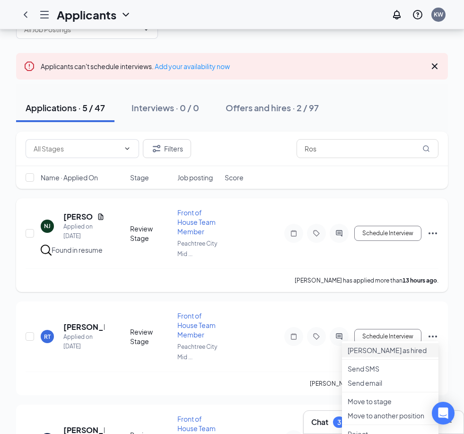
click at [378, 351] on p "[PERSON_NAME] as hired" at bounding box center [390, 349] width 85 height 9
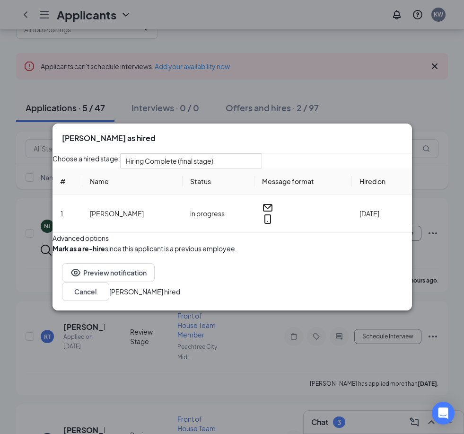
click at [180, 297] on button "[PERSON_NAME] hired" at bounding box center [144, 291] width 71 height 10
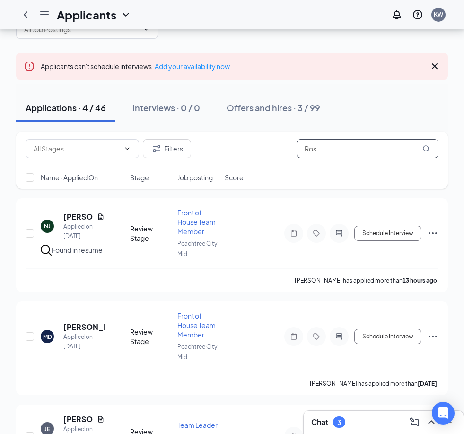
drag, startPoint x: 391, startPoint y: 321, endPoint x: 342, endPoint y: 150, distance: 177.3
click at [341, 150] on input "Ros" at bounding box center [368, 148] width 142 height 19
click at [342, 150] on input "Ros" at bounding box center [368, 148] width 142 height 19
type input "R"
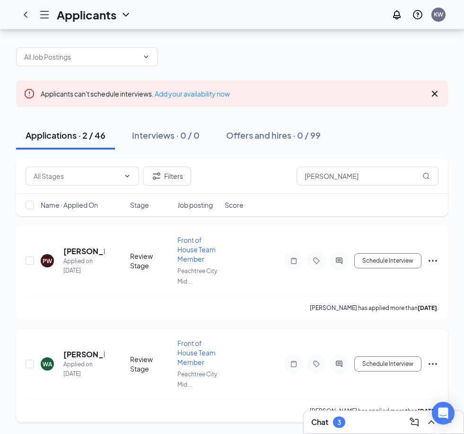
click at [429, 358] on icon "Ellipses" at bounding box center [432, 363] width 11 height 11
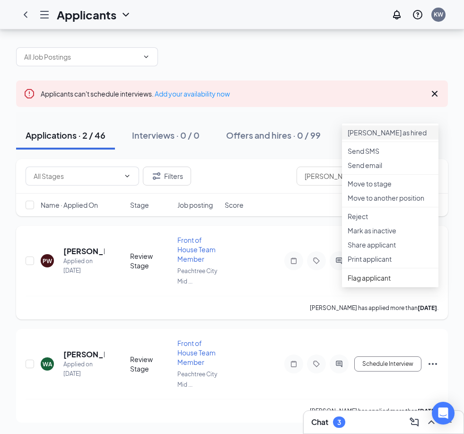
drag, startPoint x: 429, startPoint y: 338, endPoint x: 368, endPoint y: 109, distance: 236.9
click at [368, 128] on p "[PERSON_NAME] as hired" at bounding box center [390, 132] width 85 height 9
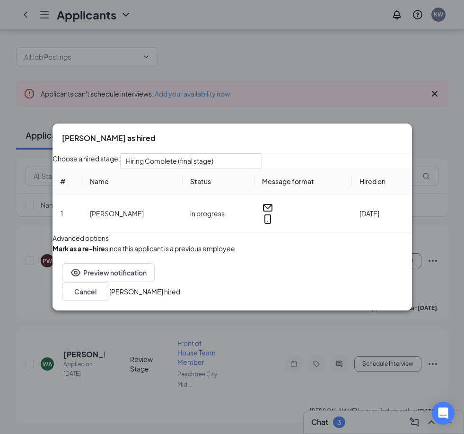
drag, startPoint x: 368, startPoint y: 109, endPoint x: 383, endPoint y: 313, distance: 204.5
click at [180, 297] on button "[PERSON_NAME] hired" at bounding box center [144, 291] width 71 height 10
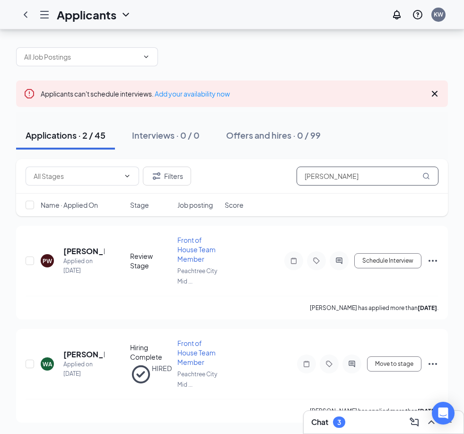
click at [332, 167] on input "[PERSON_NAME]" at bounding box center [368, 176] width 142 height 19
type input "W"
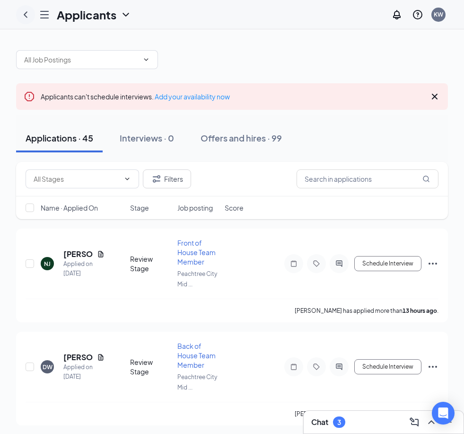
drag, startPoint x: 332, startPoint y: 149, endPoint x: 23, endPoint y: 13, distance: 337.1
click at [23, 13] on icon "ChevronLeft" at bounding box center [25, 14] width 11 height 11
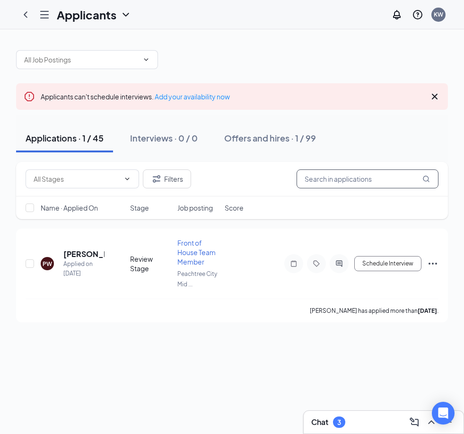
drag, startPoint x: 23, startPoint y: 13, endPoint x: 316, endPoint y: 178, distance: 335.8
click at [315, 177] on input "text" at bounding box center [368, 178] width 142 height 19
click at [316, 178] on input "text" at bounding box center [368, 178] width 142 height 19
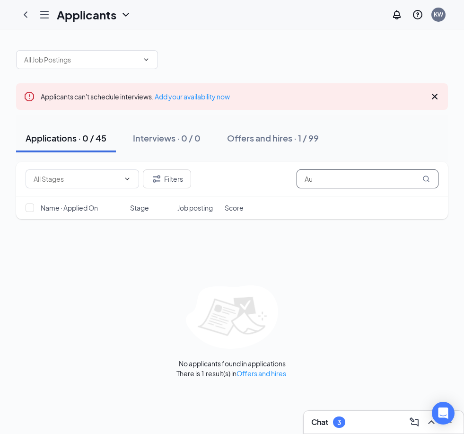
type input "A"
click at [362, 188] on input "[PERSON_NAME]" at bounding box center [368, 178] width 142 height 19
click at [390, 182] on input "[PERSON_NAME]" at bounding box center [368, 178] width 142 height 19
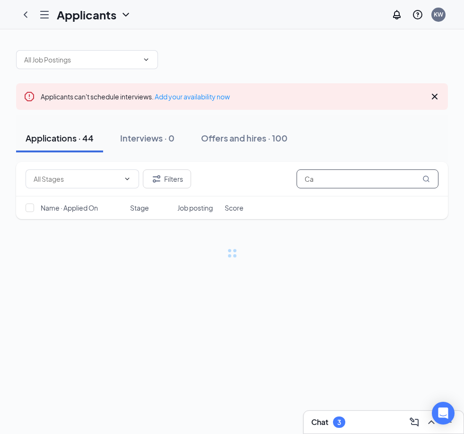
type input "C"
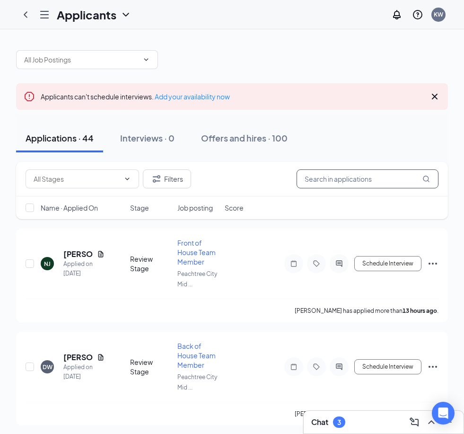
click at [246, 88] on div "Applicants can't schedule interviews. Add your availability now" at bounding box center [232, 96] width 432 height 26
click at [247, 88] on div "Applicants can't schedule interviews. Add your availability now" at bounding box center [232, 96] width 432 height 26
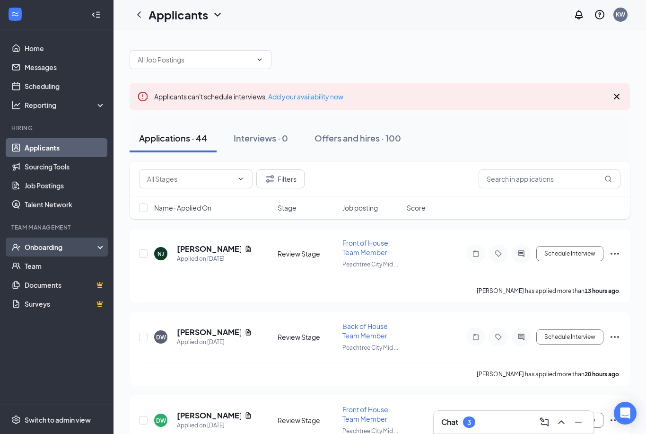
drag, startPoint x: 247, startPoint y: 88, endPoint x: 39, endPoint y: 248, distance: 262.7
click at [39, 248] on div "Onboarding" at bounding box center [61, 246] width 73 height 9
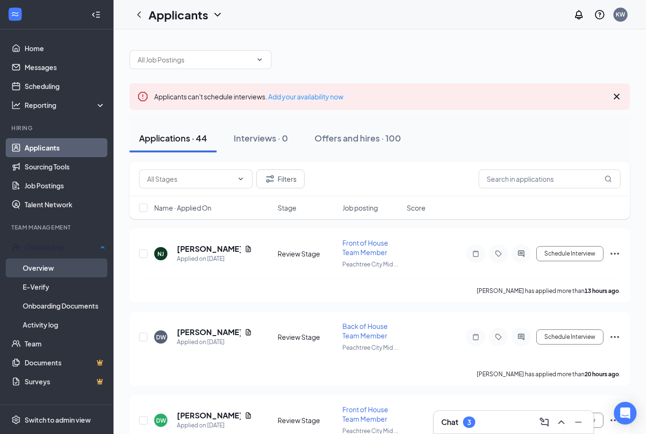
click at [34, 268] on link "Overview" at bounding box center [64, 267] width 83 height 19
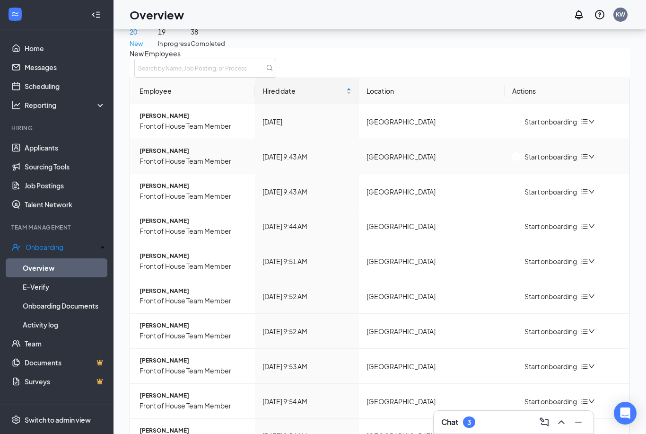
click at [531, 162] on div "Start onboarding" at bounding box center [544, 156] width 65 height 10
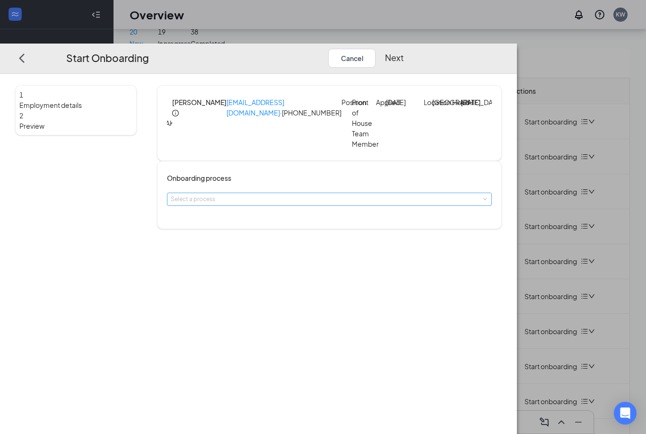
click at [337, 203] on div "Select a process" at bounding box center [327, 198] width 313 height 9
click at [303, 221] on li "Standard Onboarding" at bounding box center [292, 221] width 155 height 16
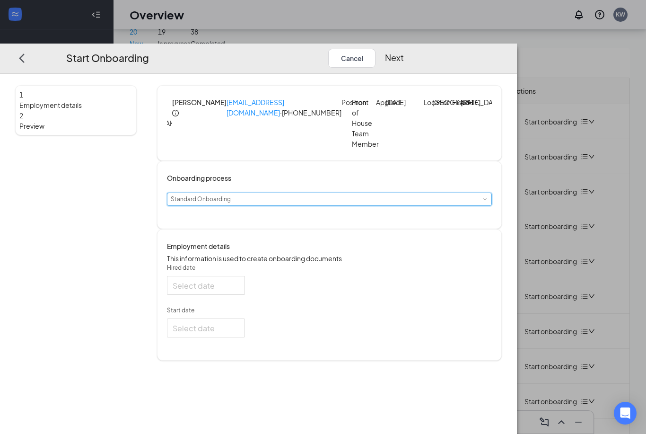
type input "[DATE]"
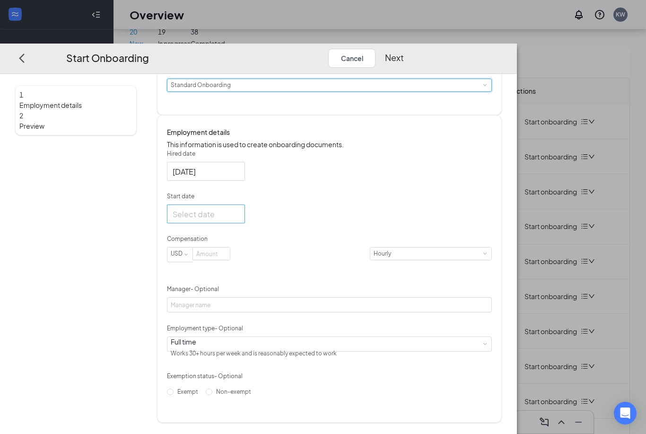
scroll to position [130, 0]
click at [239, 217] on div at bounding box center [206, 214] width 67 height 12
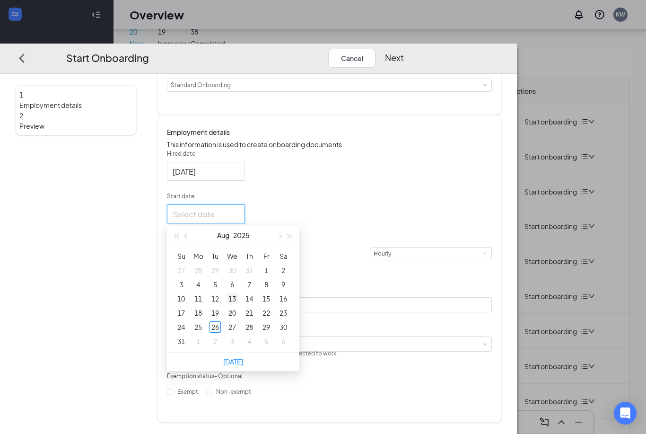
type input "[DATE]"
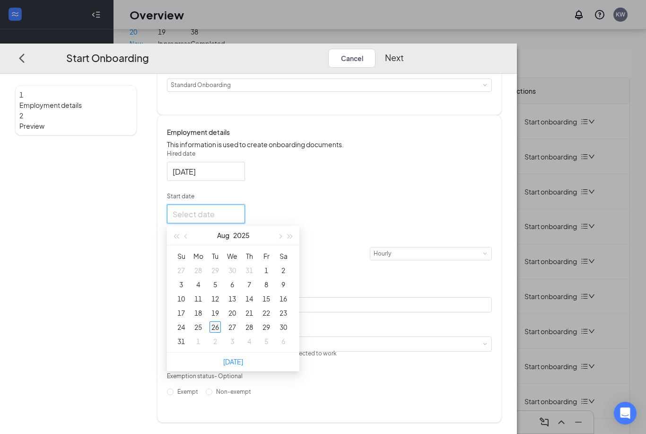
type input "[DATE]"
click at [204, 343] on div "1" at bounding box center [198, 340] width 11 height 11
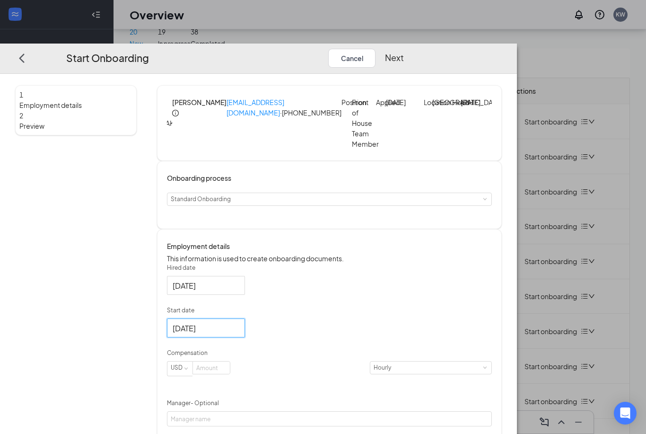
scroll to position [14, 0]
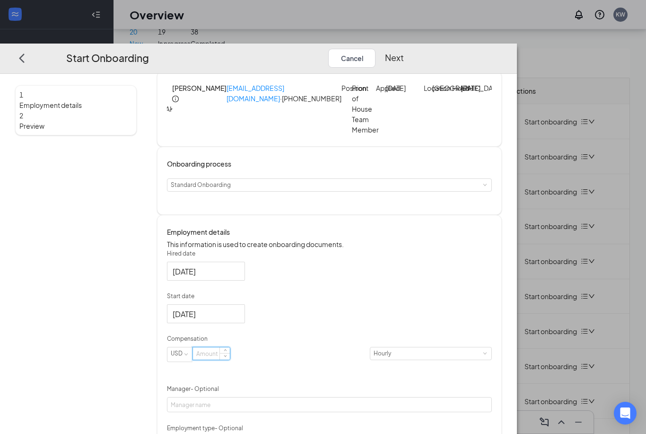
click at [0, 0] on html "Home Messages Scheduling Reporting Hiring Applicants Sourcing Tools Job Posting…" at bounding box center [323, 174] width 646 height 434
click at [230, 360] on input at bounding box center [211, 353] width 37 height 12
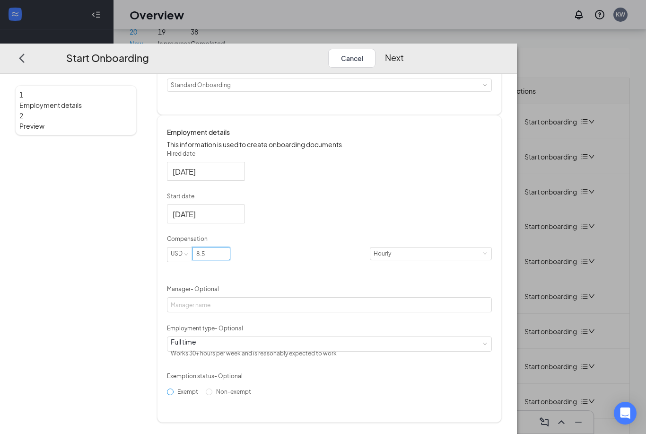
scroll to position [130, 0]
type input "8.5"
click at [214, 407] on div "Employment details This information is used to create onboarding documents. Hir…" at bounding box center [329, 269] width 345 height 308
click at [221, 395] on span "Non-exempt" at bounding box center [233, 391] width 43 height 7
click at [212, 395] on input "Non-exempt" at bounding box center [209, 391] width 7 height 7
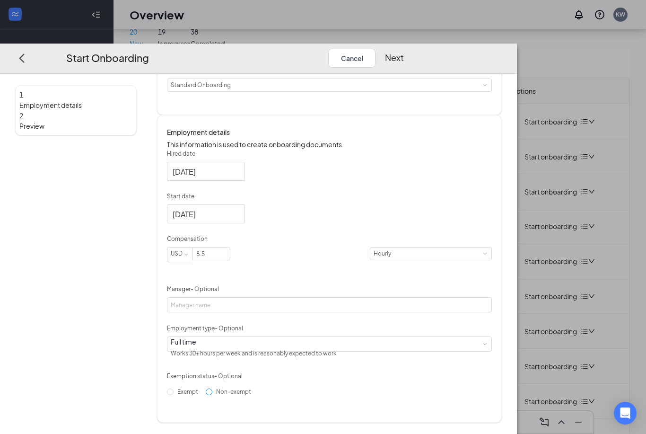
radio input "true"
click at [404, 48] on button "Next" at bounding box center [394, 57] width 19 height 19
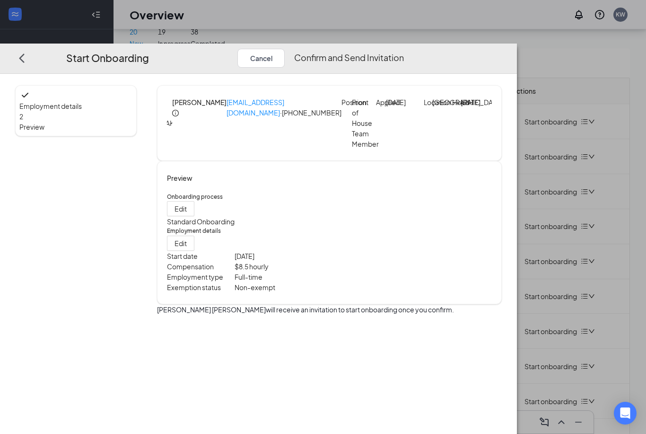
click at [404, 48] on button "Confirm and Send Invitation" at bounding box center [349, 57] width 110 height 19
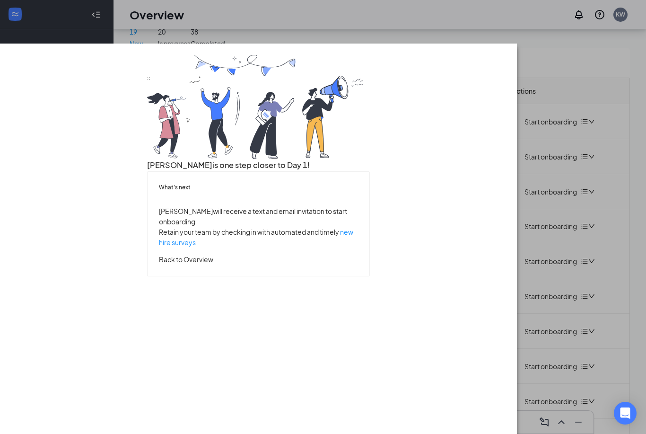
click at [213, 264] on button "Back to Overview" at bounding box center [186, 259] width 54 height 10
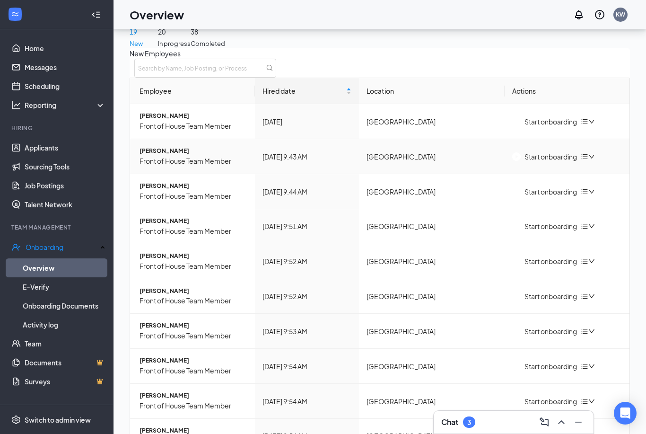
click at [540, 162] on div "Start onboarding" at bounding box center [544, 156] width 65 height 10
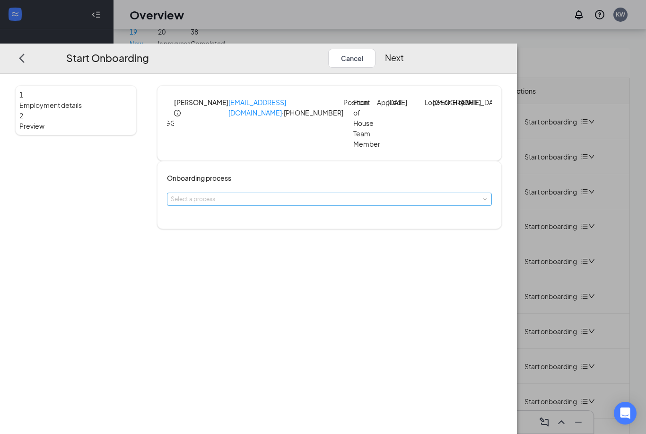
click at [344, 202] on div "Select a process" at bounding box center [327, 198] width 313 height 9
click at [275, 224] on span "Standard Onboarding" at bounding box center [249, 220] width 60 height 7
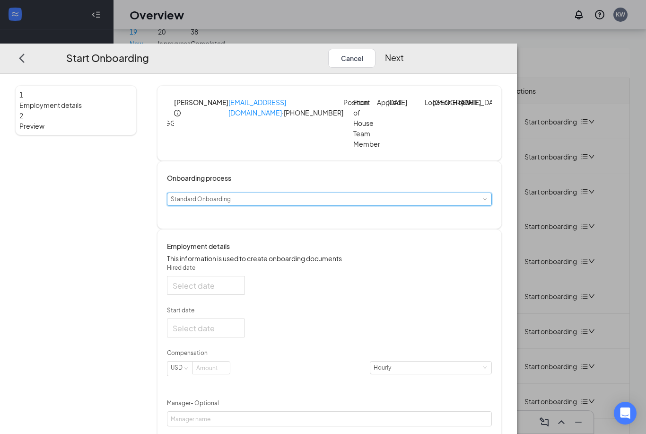
type input "[DATE]"
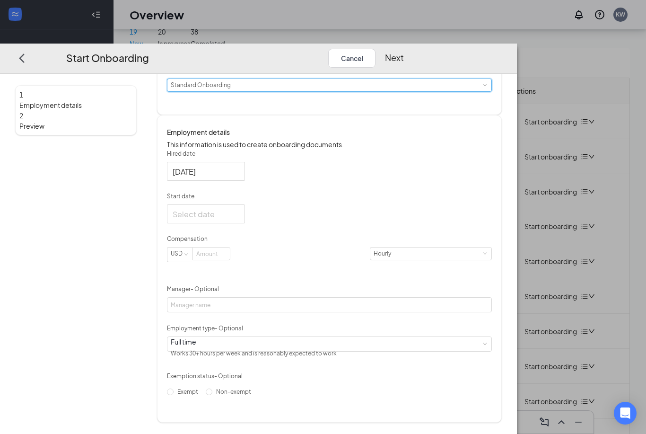
scroll to position [130, 0]
click at [239, 220] on div at bounding box center [206, 214] width 67 height 12
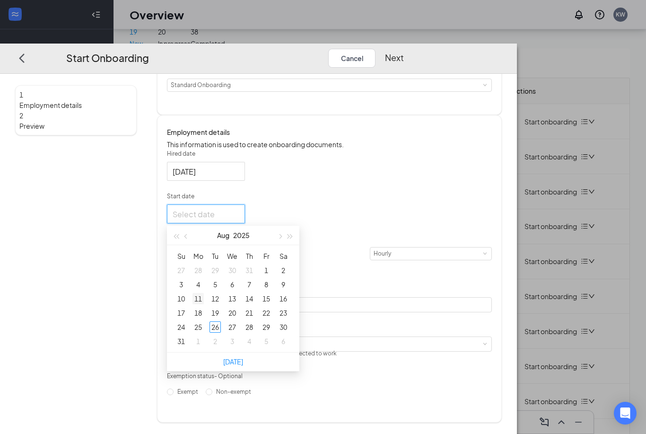
type input "[DATE]"
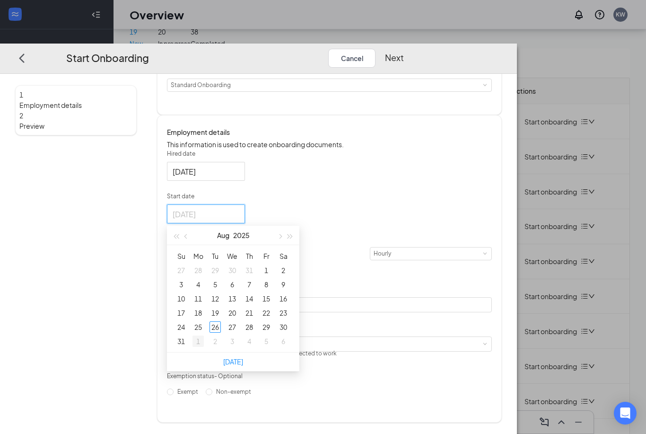
click at [204, 344] on div "1" at bounding box center [198, 340] width 11 height 11
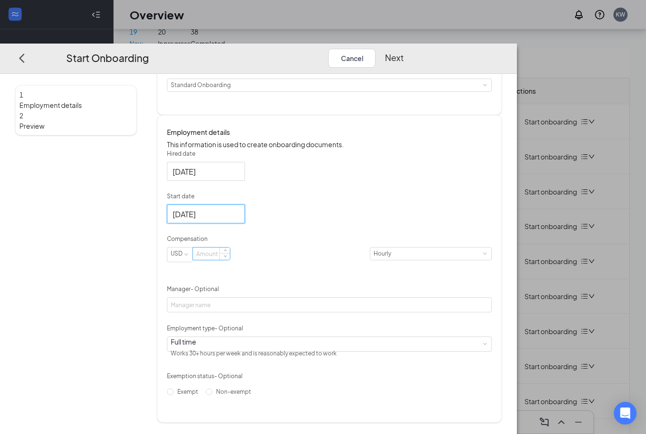
click at [230, 250] on div at bounding box center [212, 253] width 38 height 13
click at [230, 260] on input at bounding box center [211, 253] width 37 height 12
click at [230, 257] on input at bounding box center [211, 253] width 37 height 12
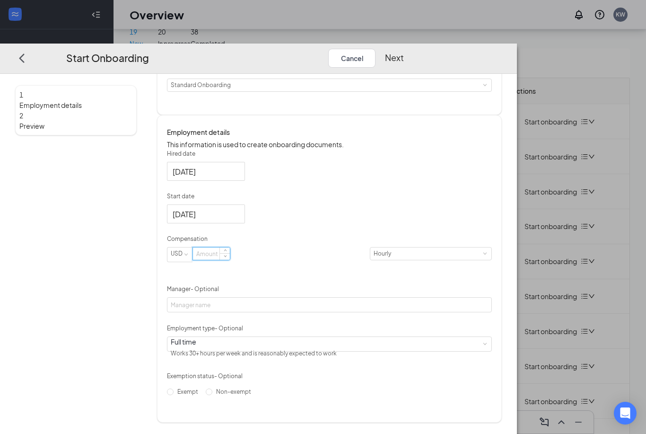
click at [230, 260] on input at bounding box center [211, 253] width 37 height 12
click at [230, 254] on input at bounding box center [211, 253] width 37 height 12
click at [230, 260] on input at bounding box center [211, 253] width 37 height 12
type input "F"
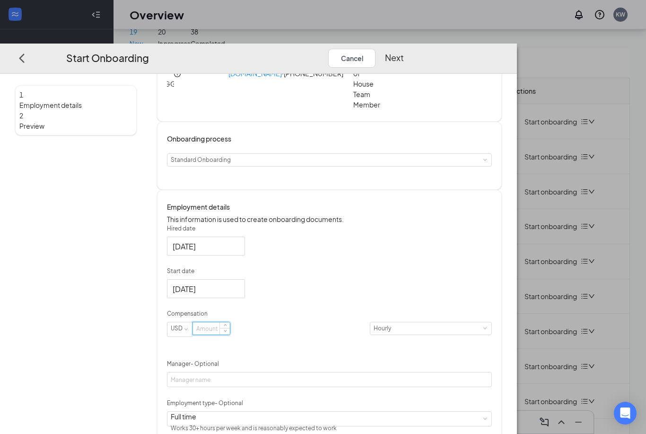
scroll to position [33, 0]
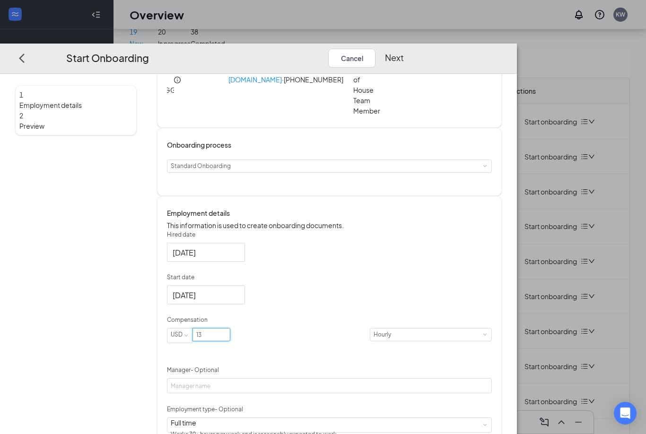
type input "13"
click at [406, 313] on div "Hired date [DATE] Start date [DATE] [DATE] Su Mo Tu We Th Fr Sa 31 1 2 3 4 5 6 …" at bounding box center [329, 355] width 325 height 250
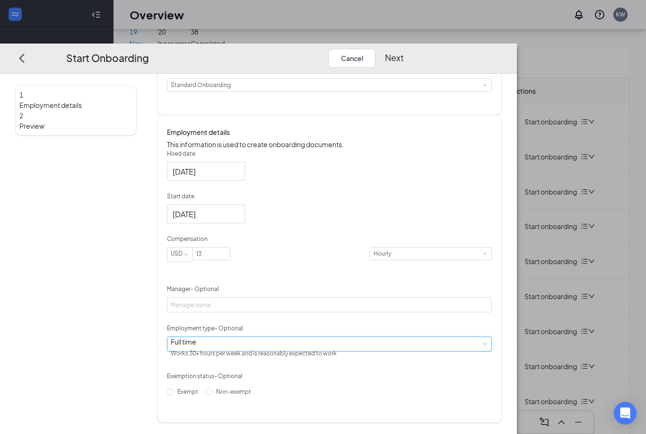
scroll to position [130, 0]
click at [341, 345] on div "Full time Works 30+ hours per week and is reasonably expected to work" at bounding box center [329, 343] width 317 height 14
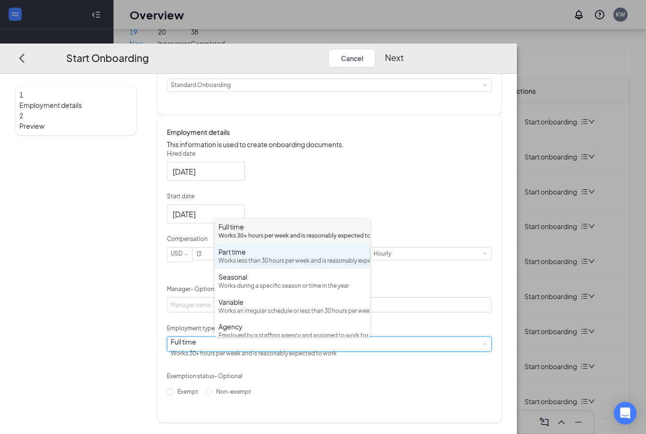
click at [318, 265] on div "Works less than 30 hours per week and is reasonably expected to work" at bounding box center [293, 260] width 148 height 9
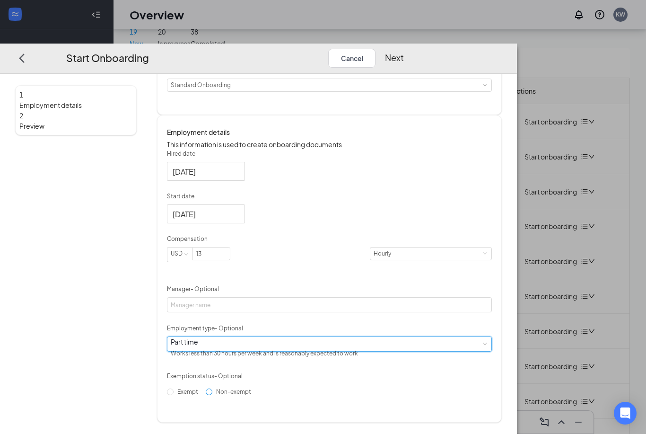
click at [240, 395] on span "Non-exempt" at bounding box center [233, 391] width 43 height 7
click at [212, 395] on input "Non-exempt" at bounding box center [209, 391] width 7 height 7
radio input "true"
click at [404, 48] on button "Next" at bounding box center [394, 57] width 19 height 19
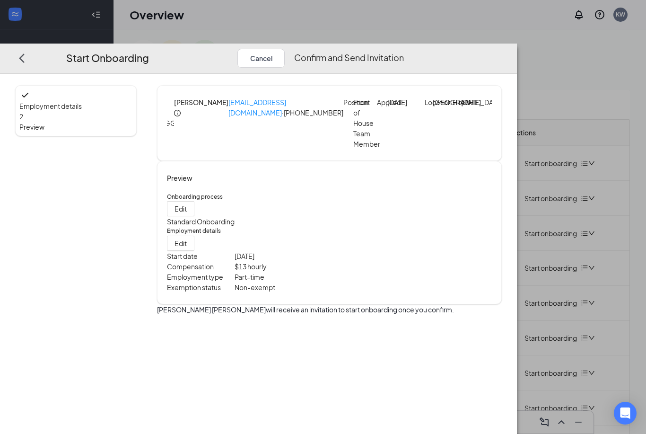
scroll to position [0, 0]
click at [404, 48] on button "Confirm and Send Invitation" at bounding box center [349, 57] width 110 height 19
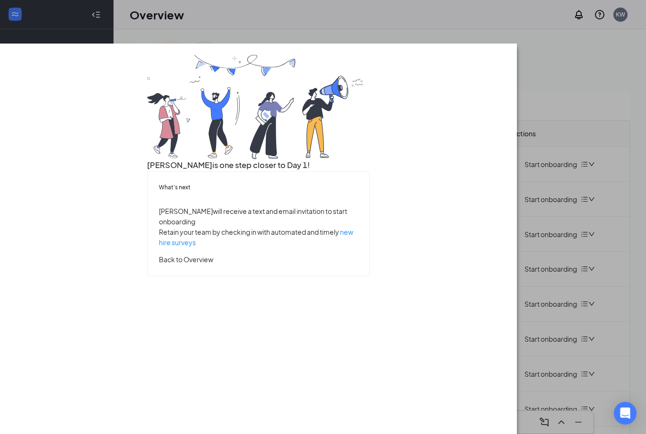
click at [213, 264] on button "Back to Overview" at bounding box center [186, 259] width 54 height 10
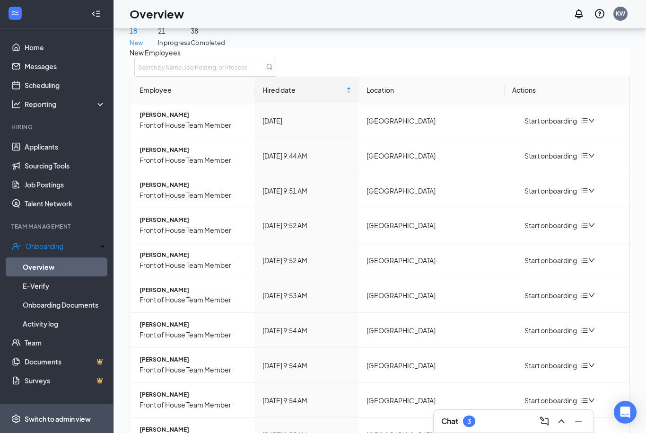
click at [38, 424] on div "Switch to admin view" at bounding box center [58, 419] width 66 height 9
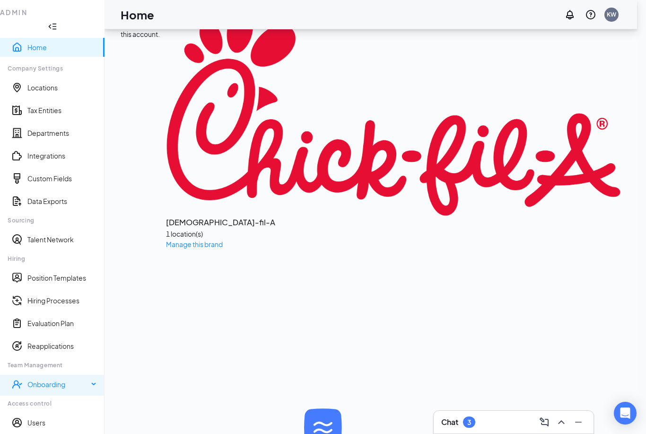
click at [88, 379] on div "Onboarding" at bounding box center [57, 383] width 61 height 9
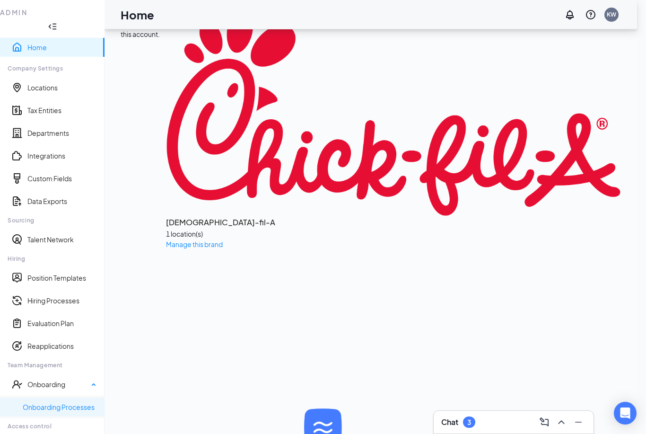
click at [43, 402] on link "Onboarding Processes" at bounding box center [60, 406] width 74 height 9
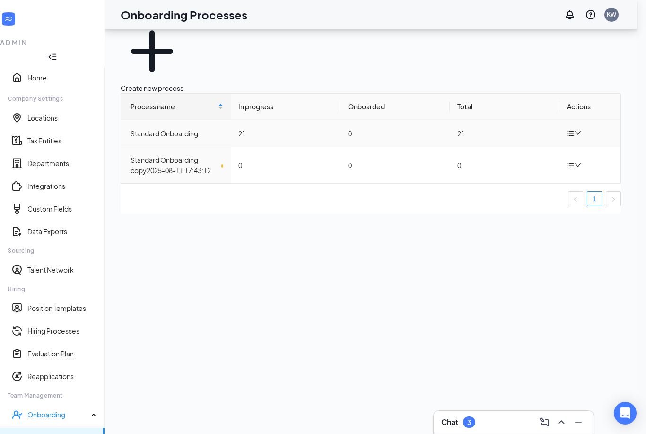
click at [187, 128] on div "Standard Onboarding" at bounding box center [177, 133] width 93 height 10
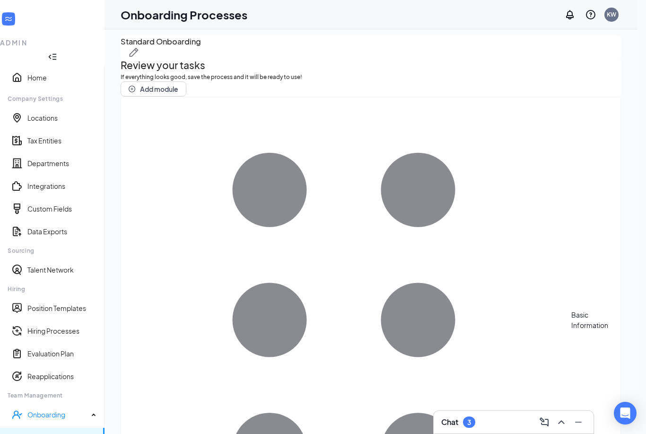
scroll to position [33, 0]
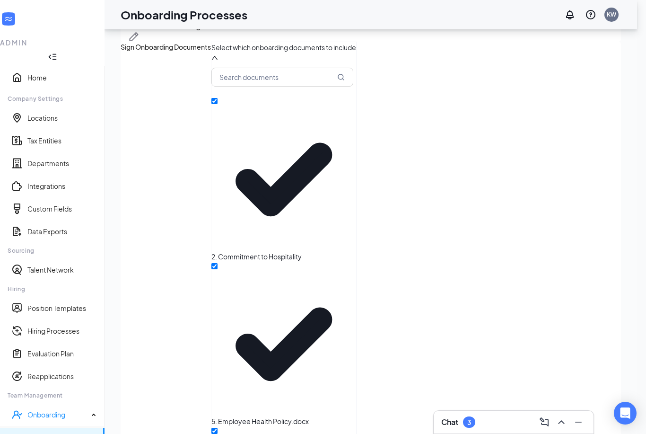
scroll to position [34, 0]
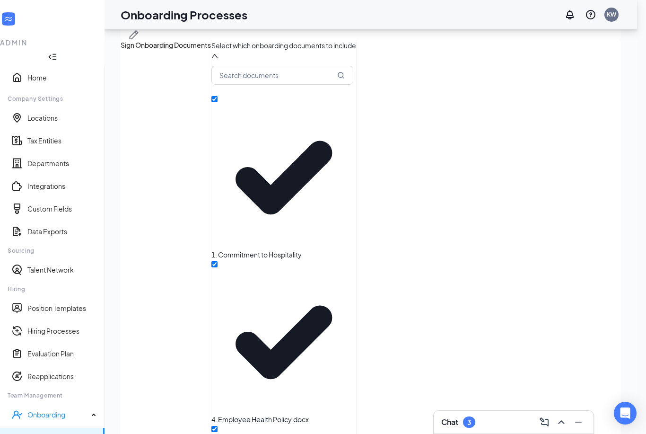
checkbox input "true"
